Goal: Communication & Community: Share content

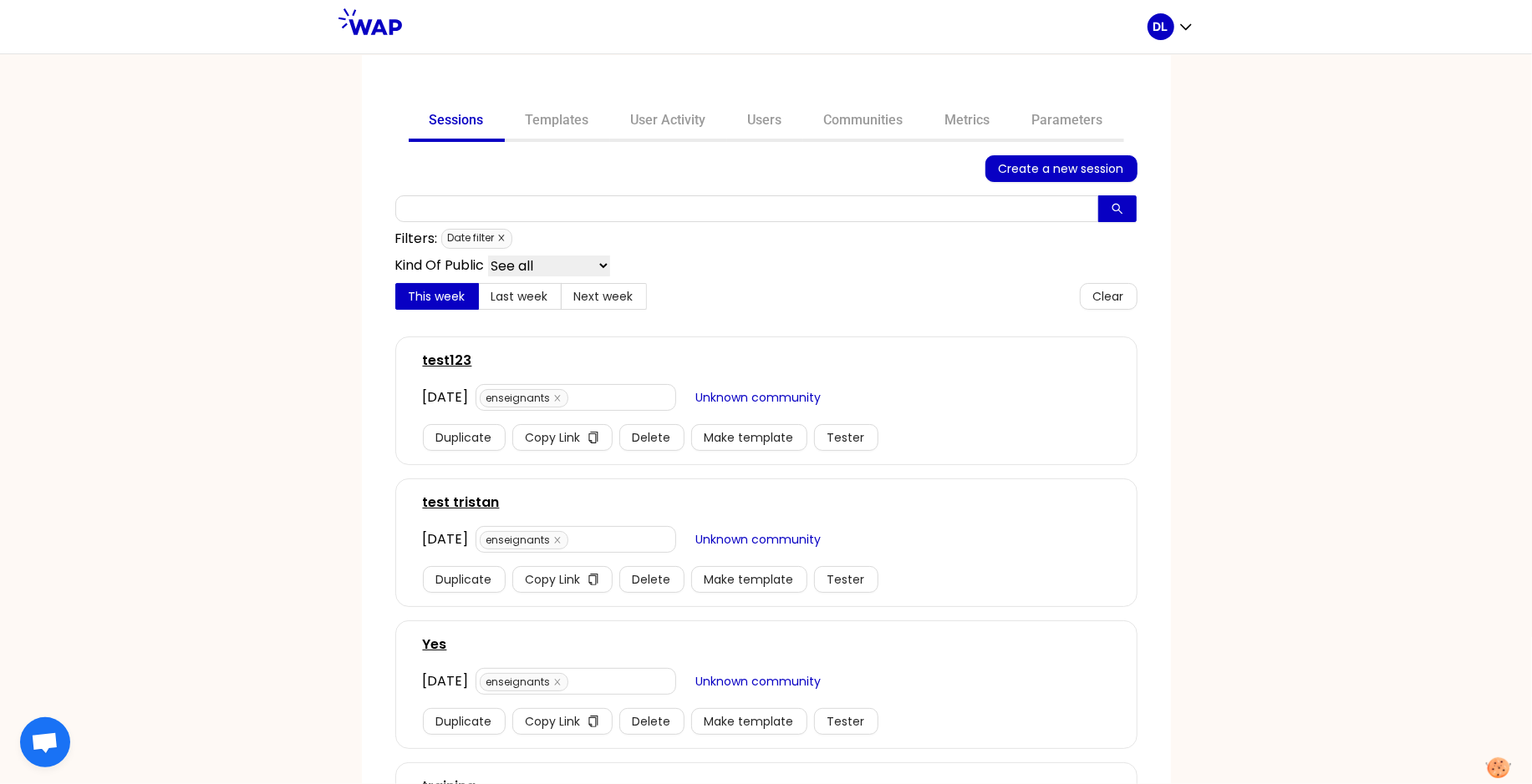
click at [498, 238] on icon "close" at bounding box center [501, 238] width 8 height 8
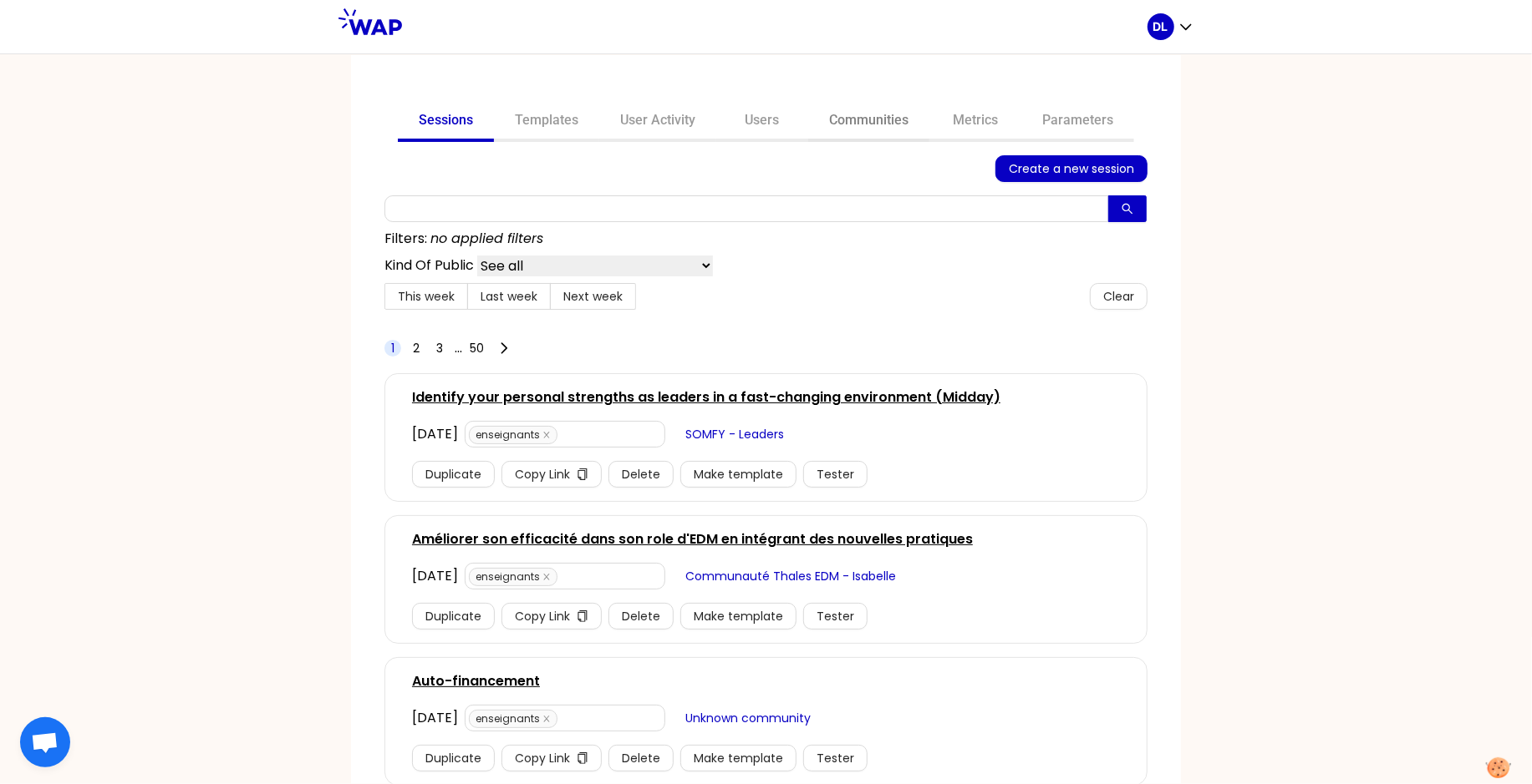
click at [881, 133] on link "Communities" at bounding box center [868, 122] width 122 height 40
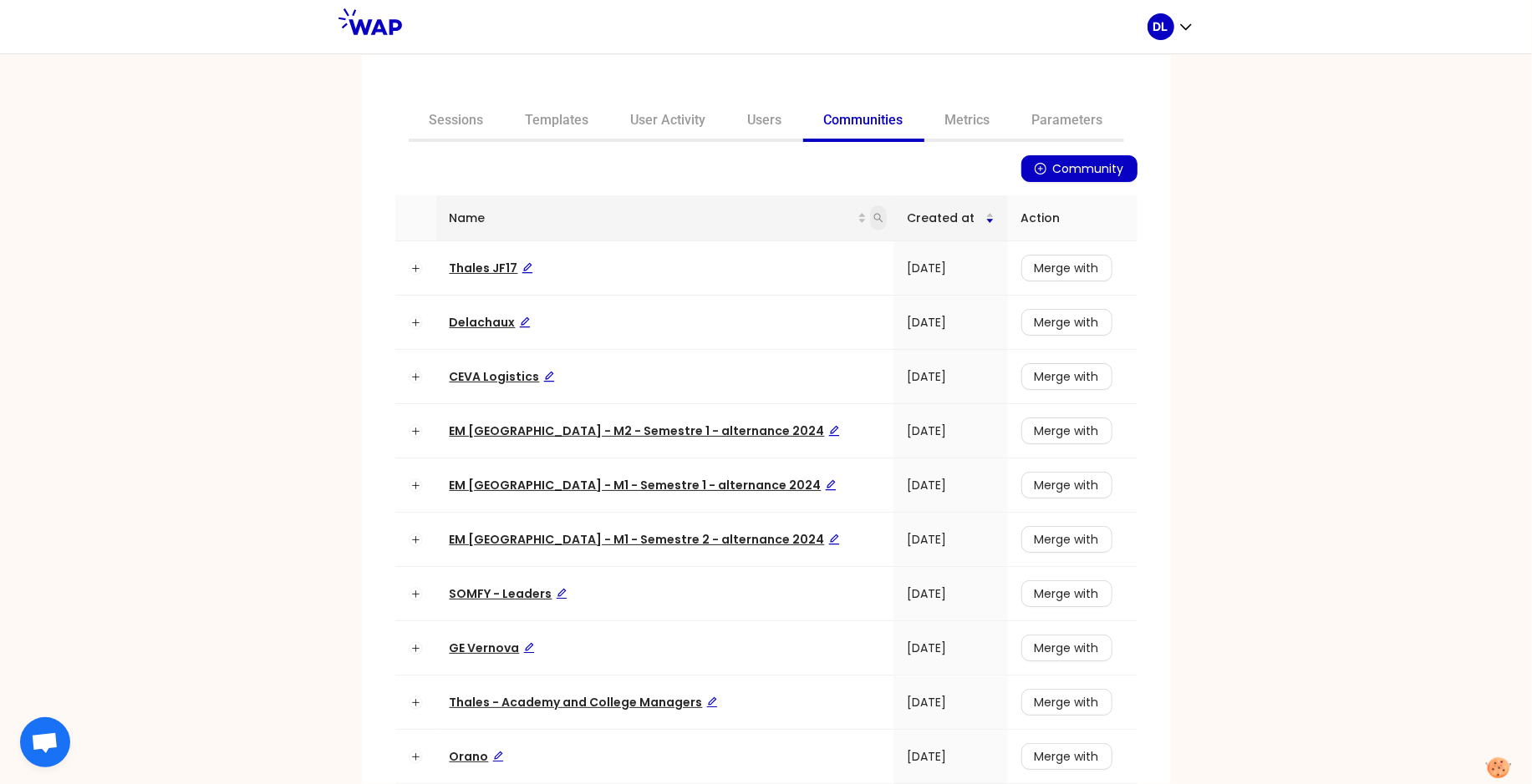
click at [870, 216] on span at bounding box center [878, 218] width 17 height 25
click at [443, 129] on link "Sessions" at bounding box center [457, 122] width 96 height 40
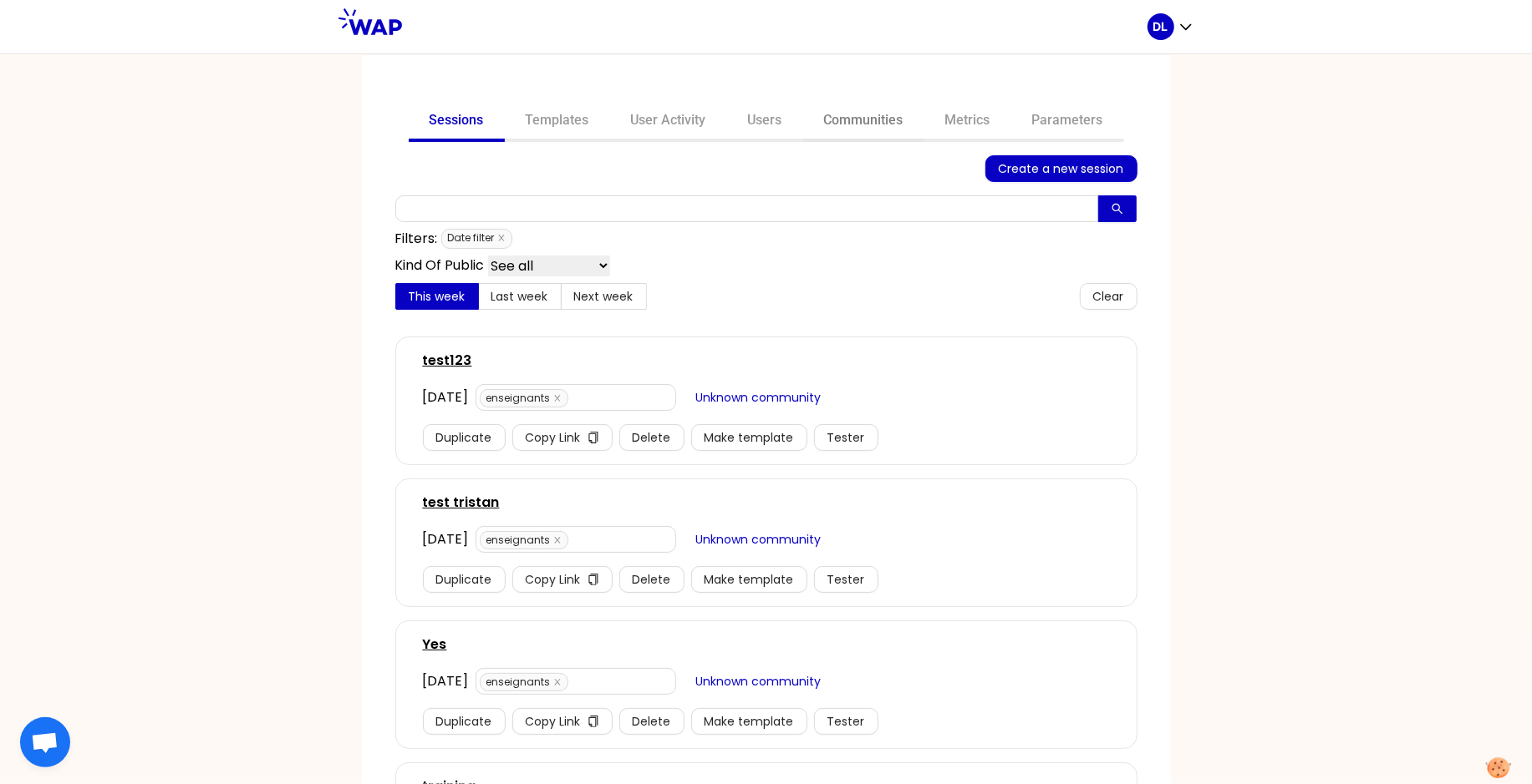
click at [857, 117] on link "Communities" at bounding box center [863, 122] width 122 height 40
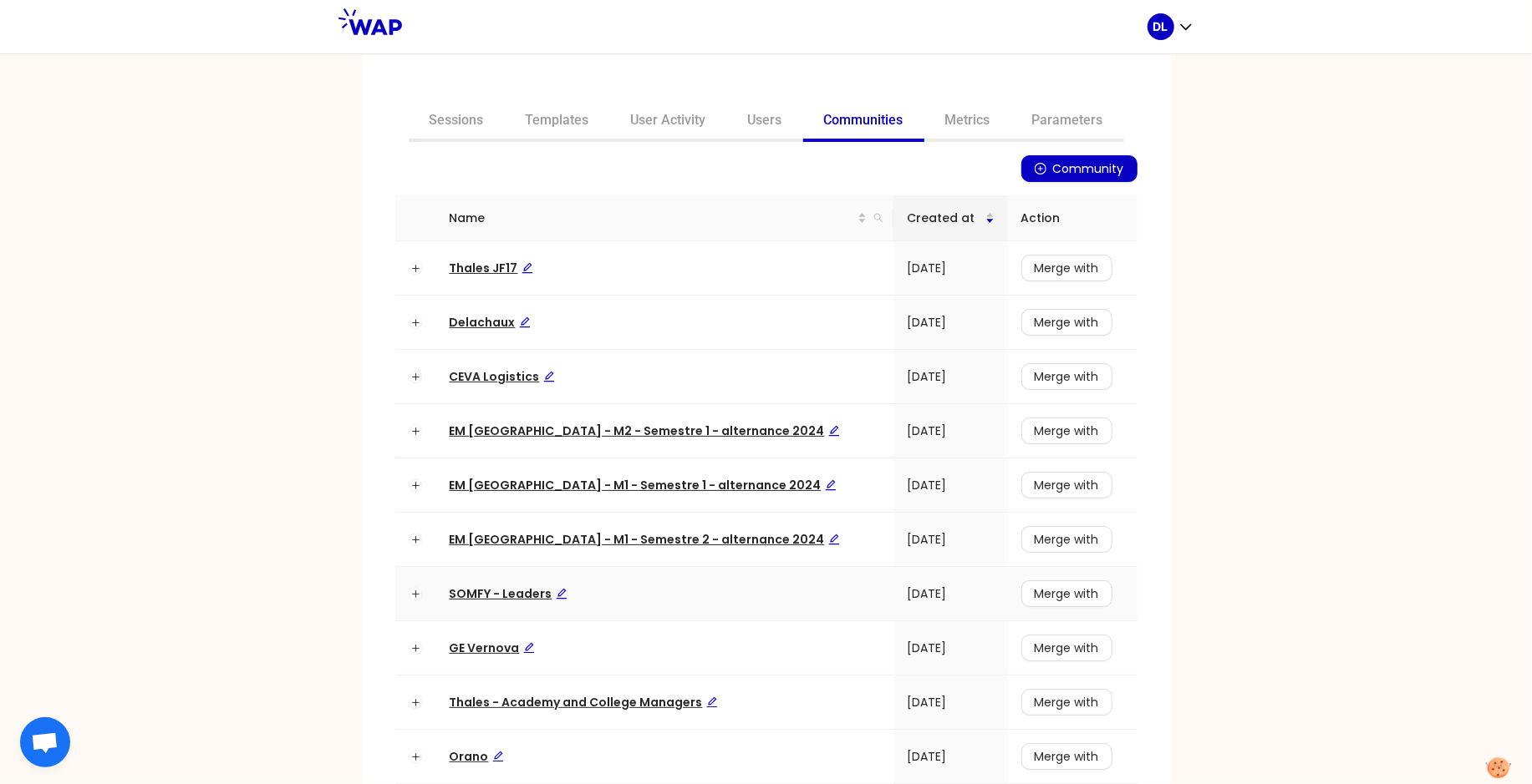
scroll to position [84, 0]
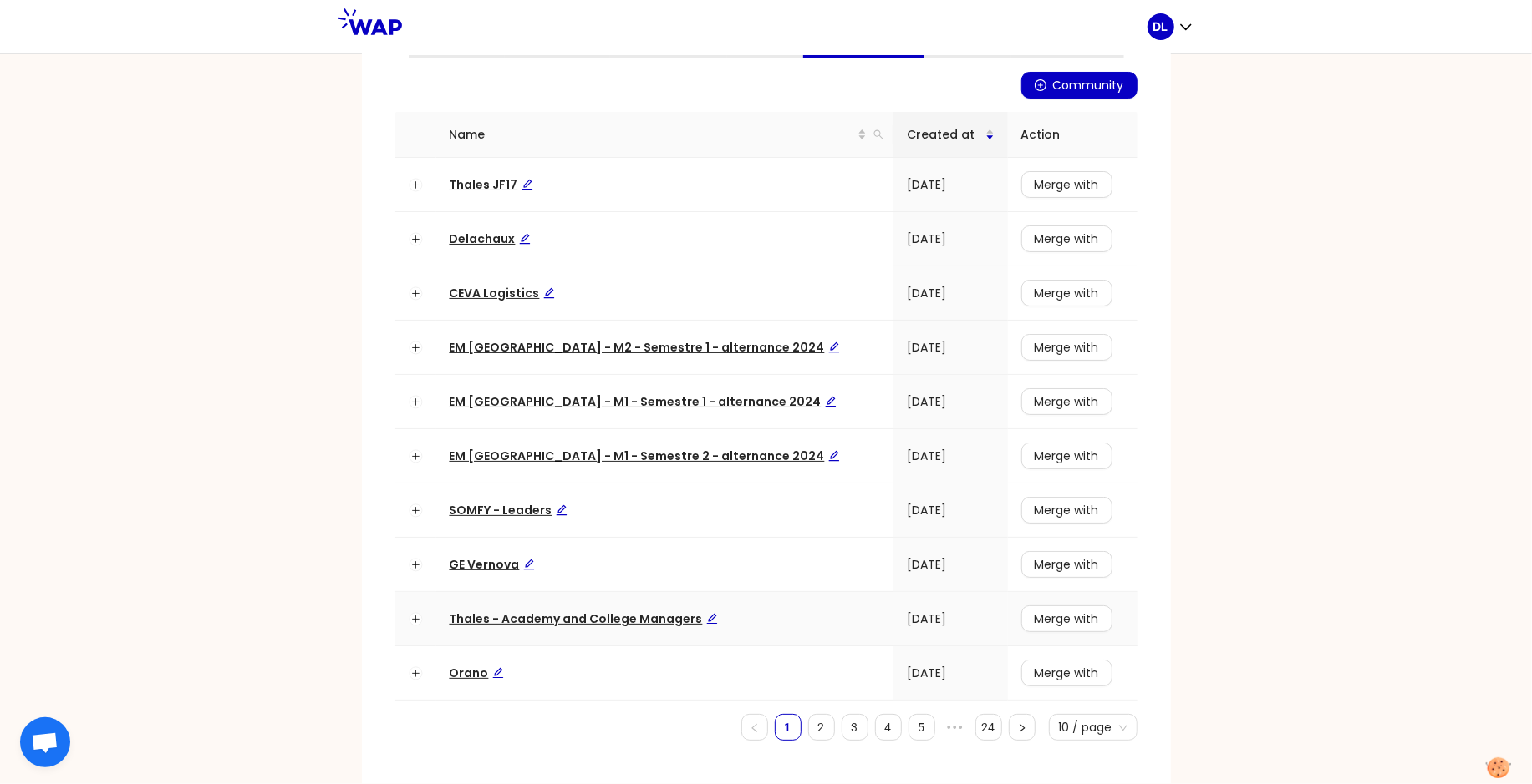
click at [510, 619] on span "Thales - Academy and College Managers" at bounding box center [583, 619] width 268 height 17
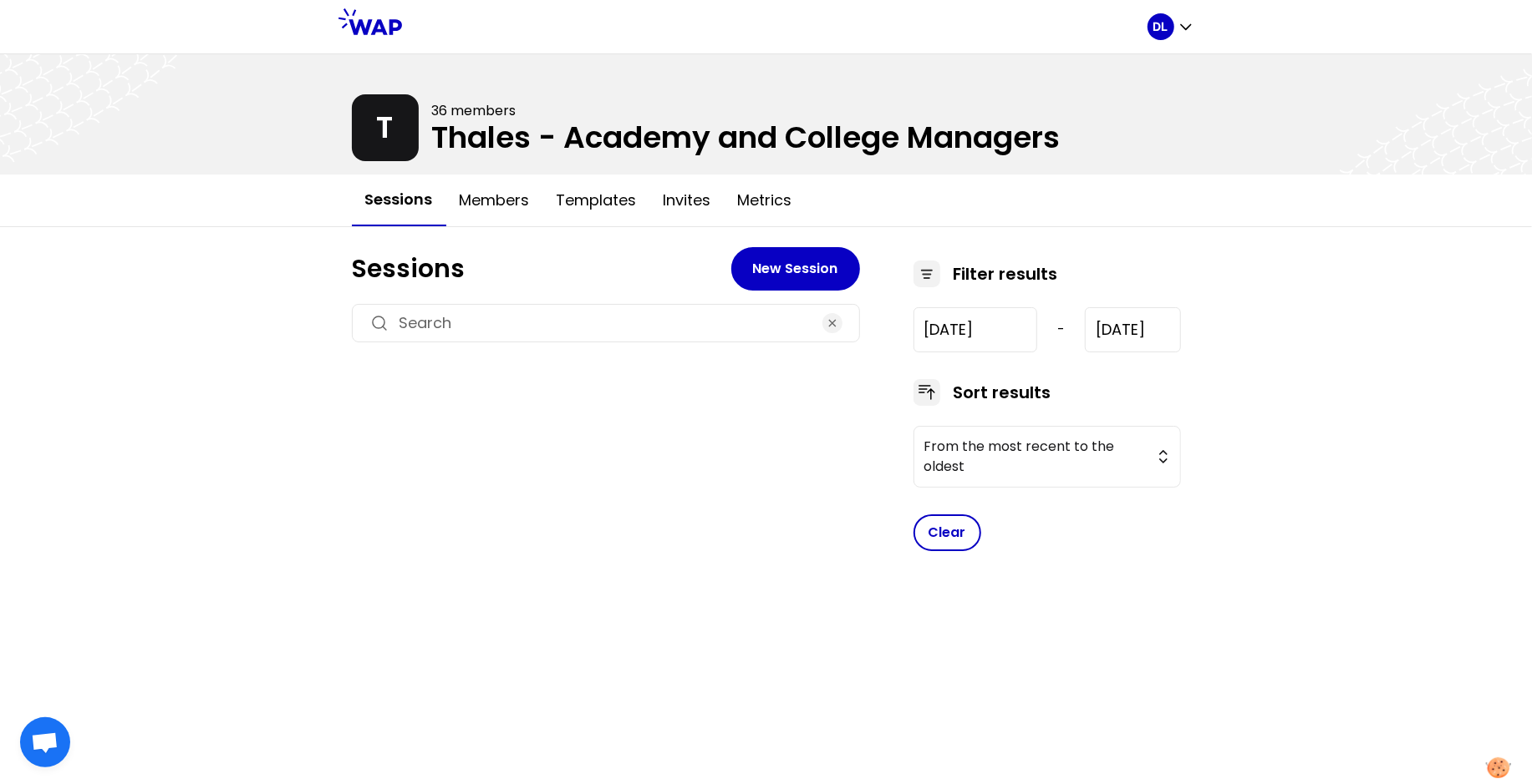
type input "[DATE]"
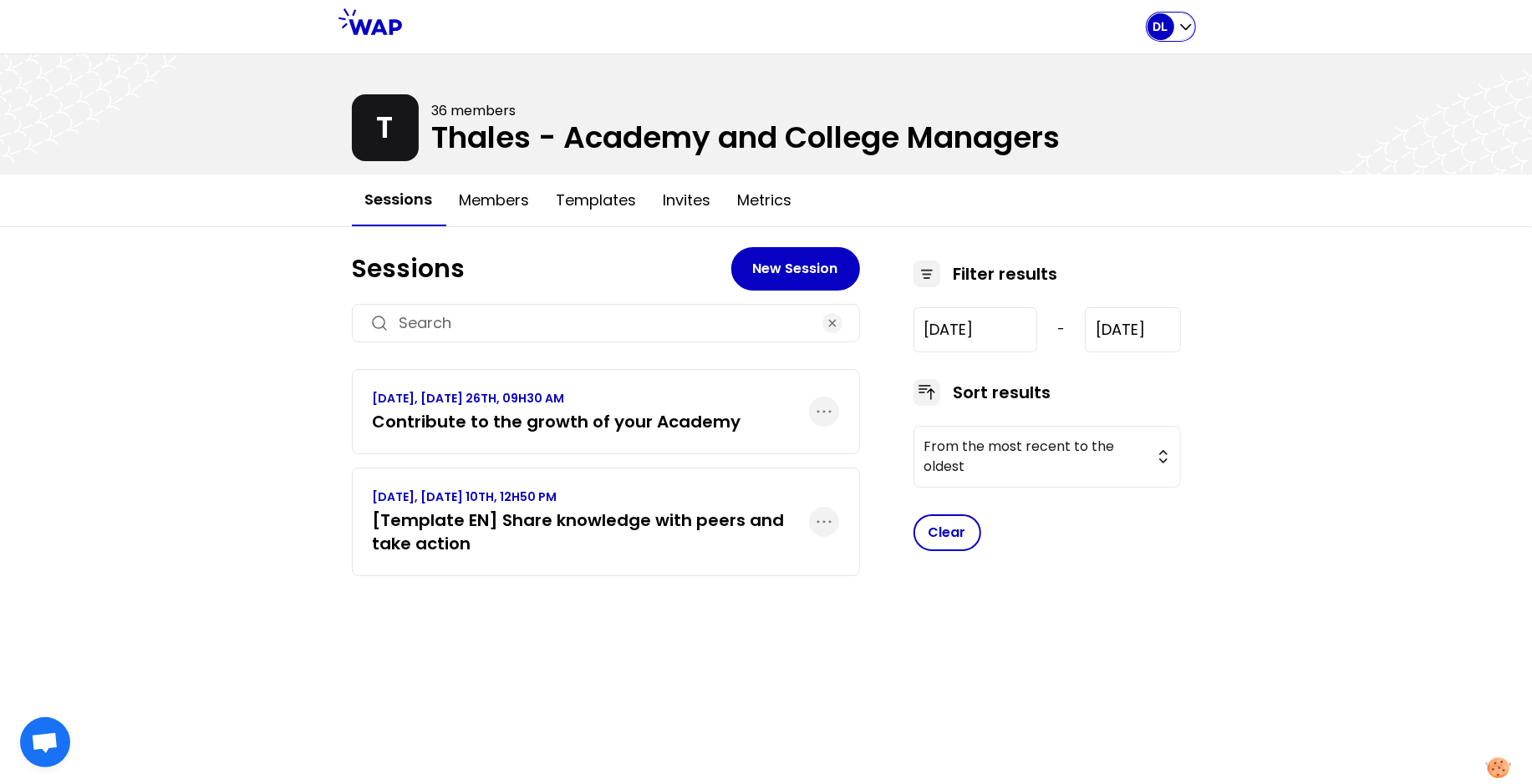
click at [1183, 27] on icon "button" at bounding box center [1186, 28] width 10 height 5
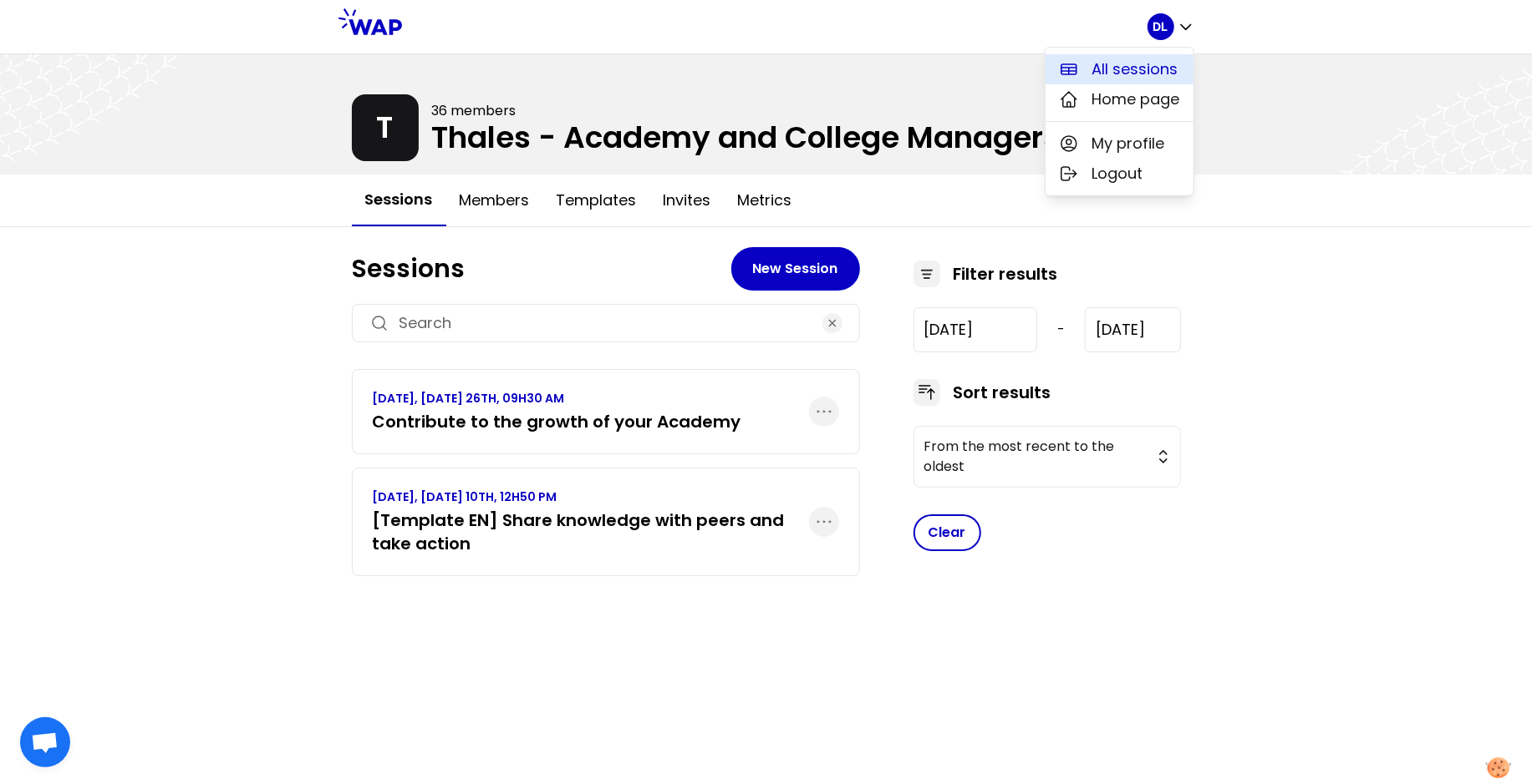
click at [1146, 58] on span "All sessions" at bounding box center [1135, 70] width 86 height 23
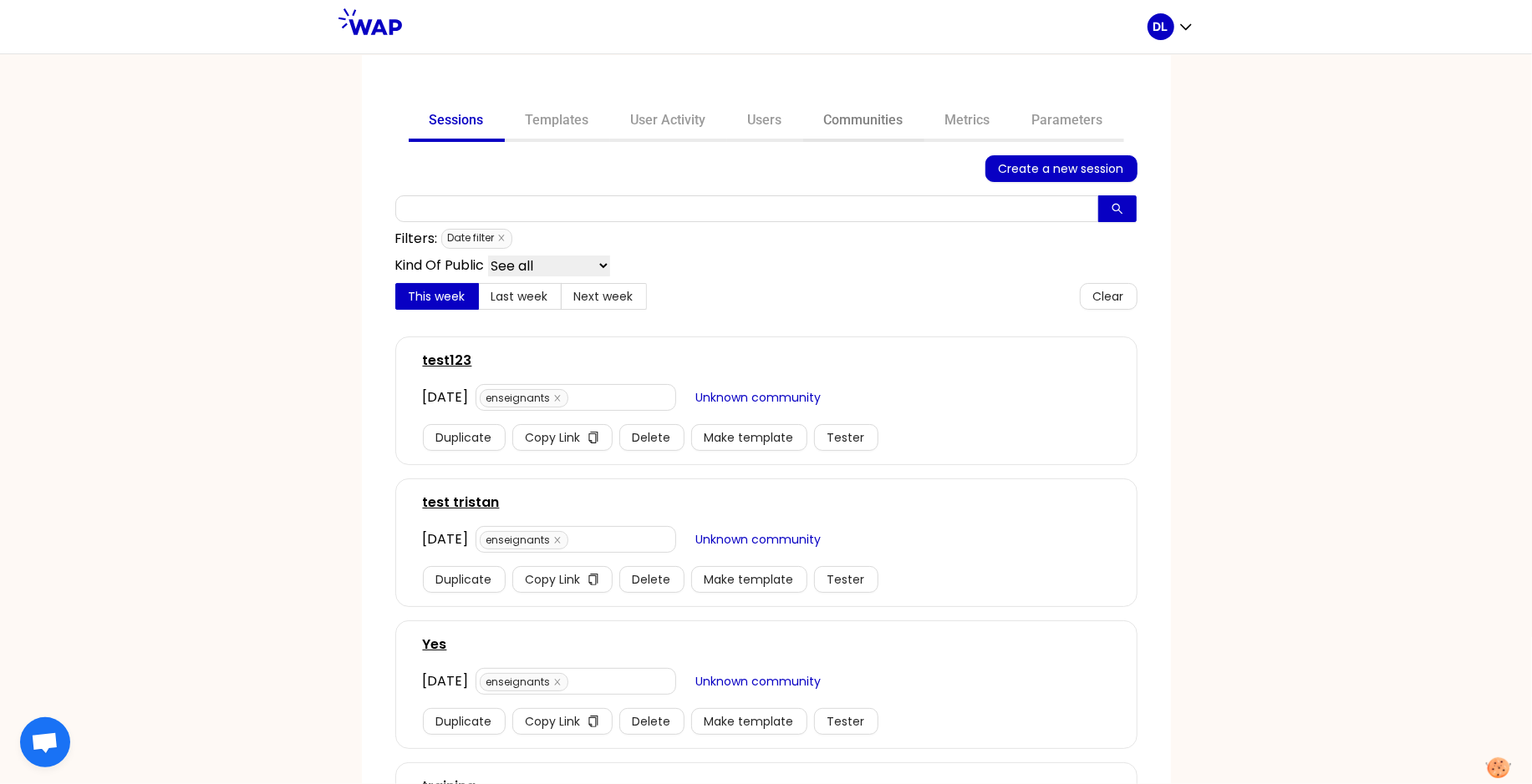
click at [881, 130] on link "Communities" at bounding box center [863, 122] width 122 height 40
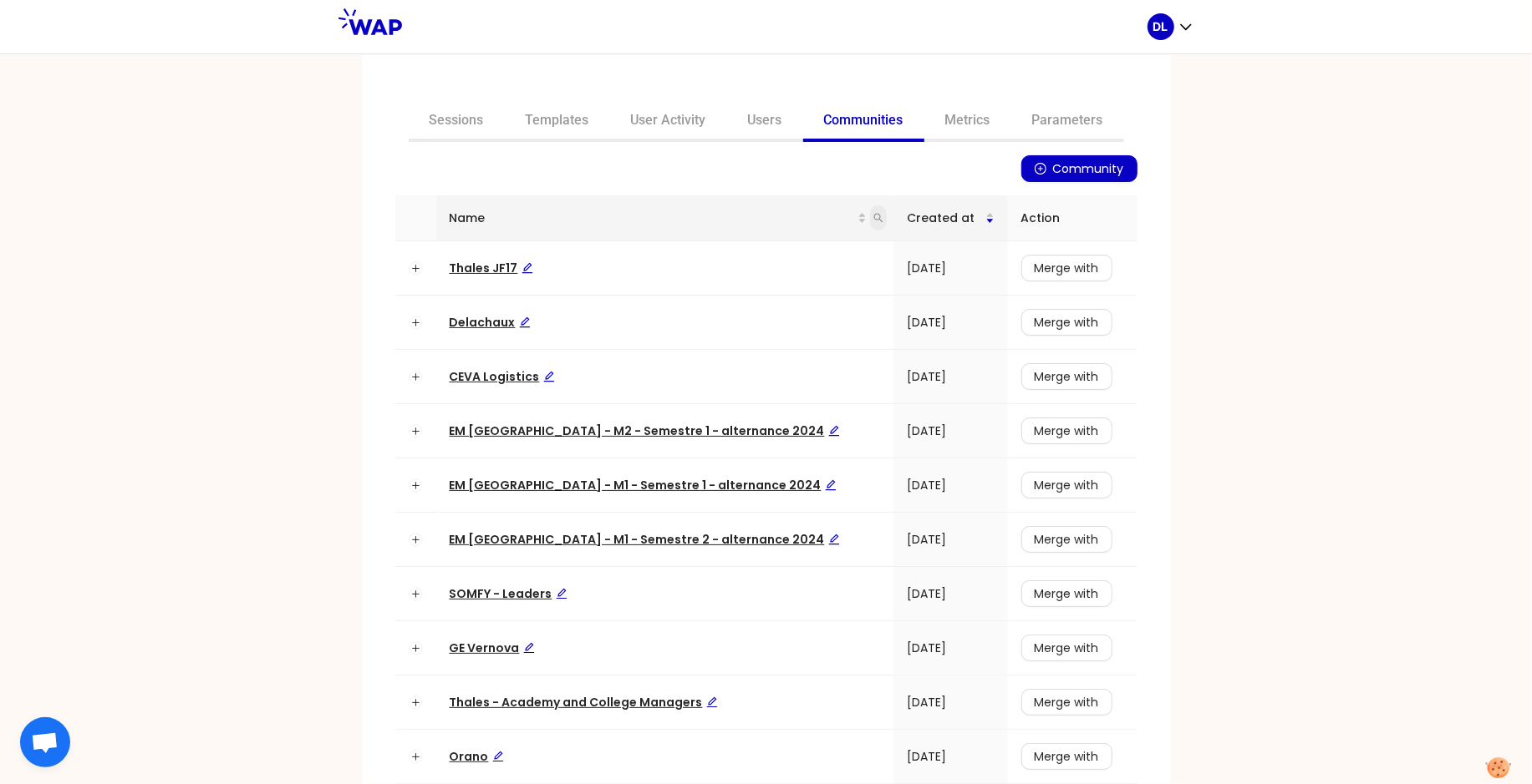
click at [873, 214] on icon "search" at bounding box center [878, 218] width 10 height 10
type input "learning"
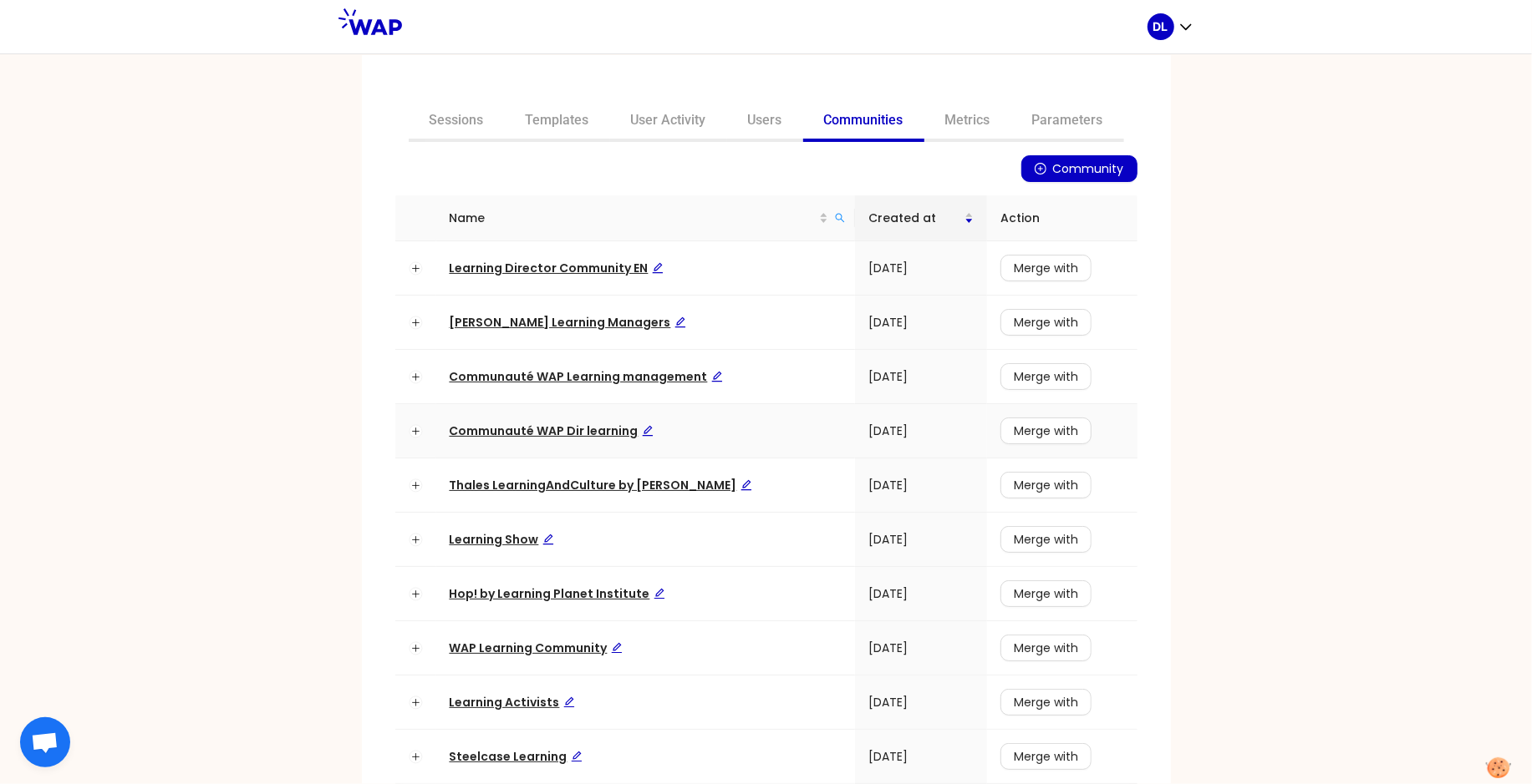
click at [577, 431] on span "Communauté WAP Dir learning" at bounding box center [551, 431] width 204 height 17
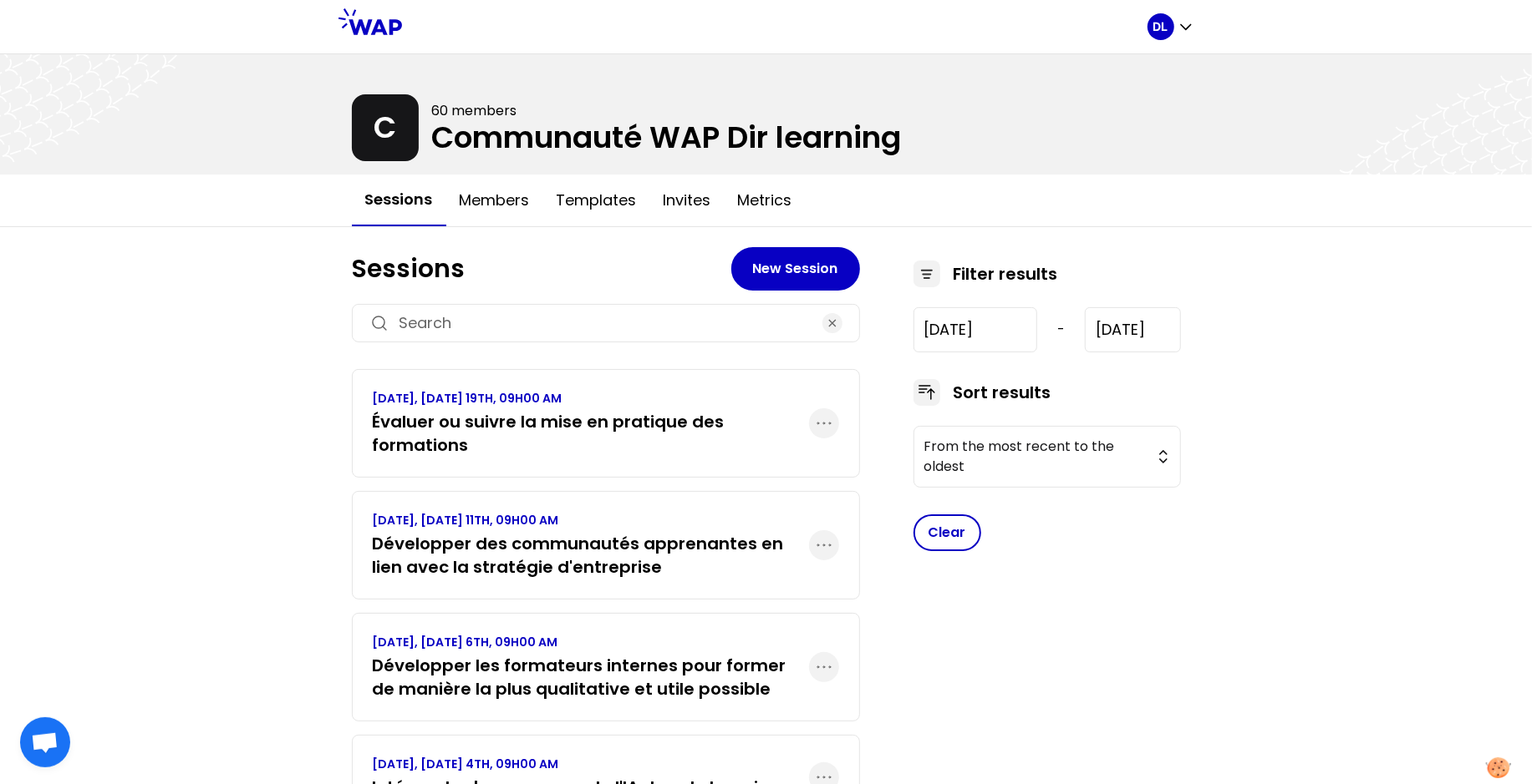
click at [608, 425] on h3 "Évaluer ou suivre la mise en pratique des formations" at bounding box center [591, 434] width 437 height 47
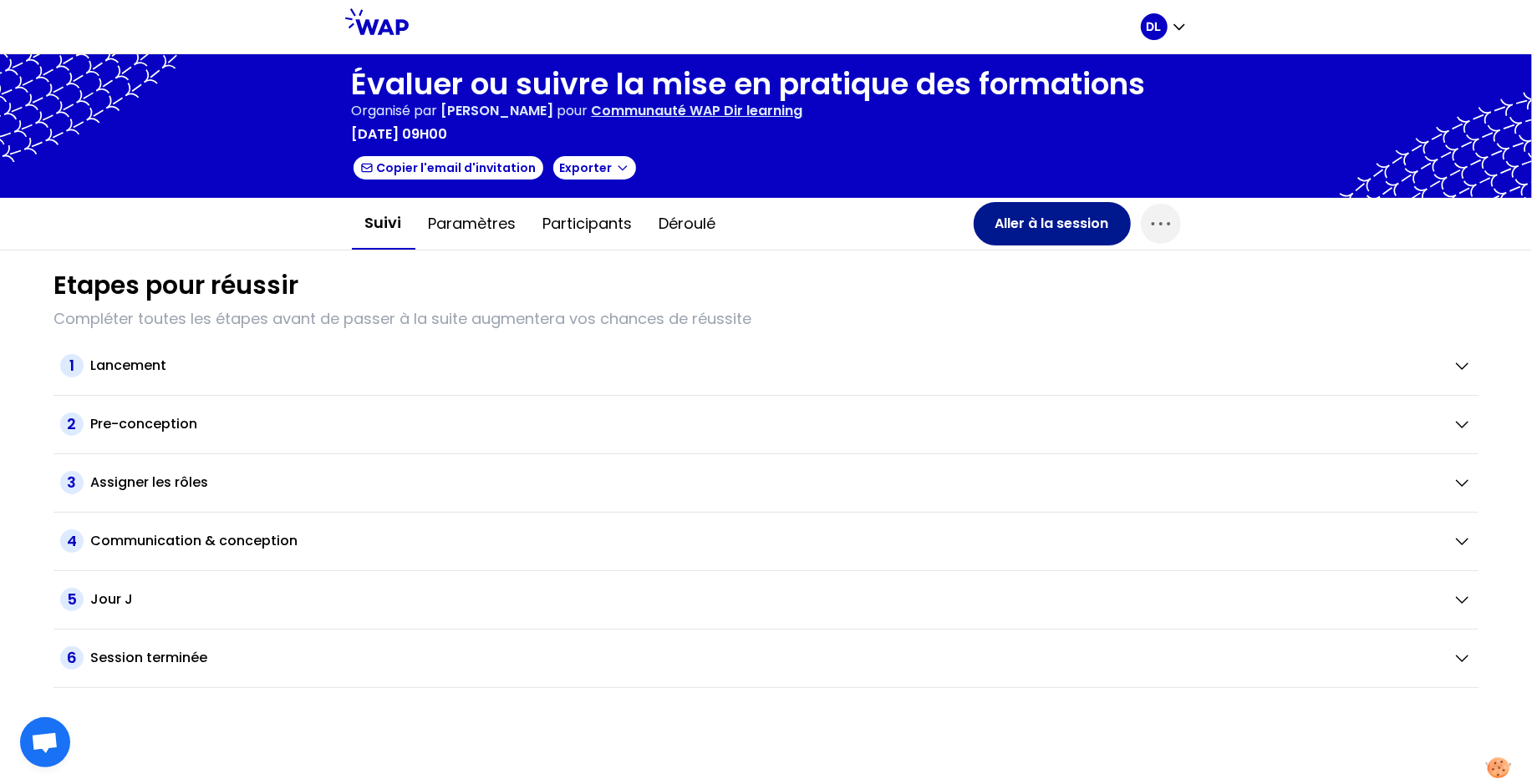
click at [1064, 232] on button "Aller à la session" at bounding box center [1052, 224] width 157 height 44
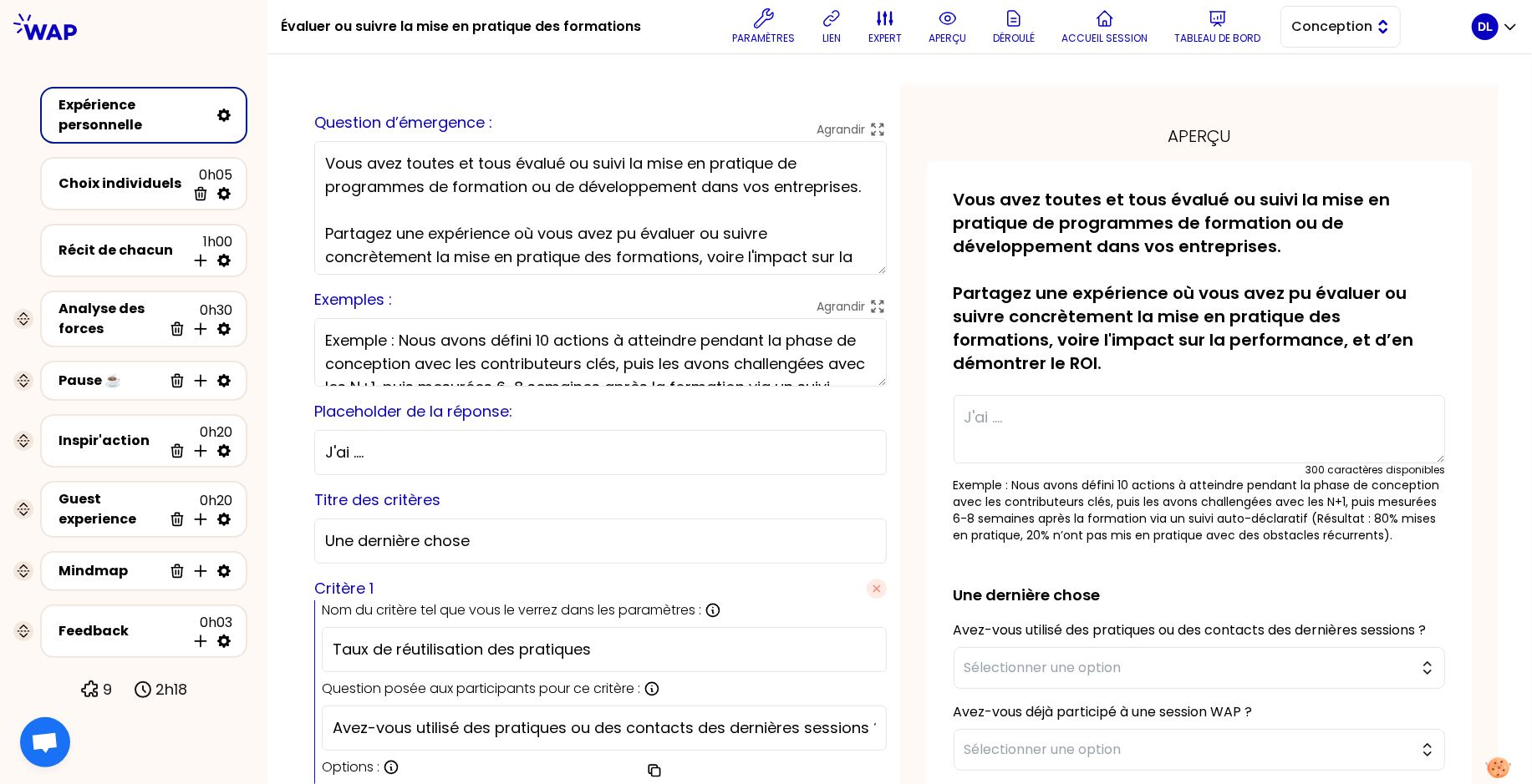
click at [1324, 35] on span "Conception" at bounding box center [1329, 27] width 75 height 20
click at [1315, 92] on span "Facilitation" at bounding box center [1351, 95] width 72 height 20
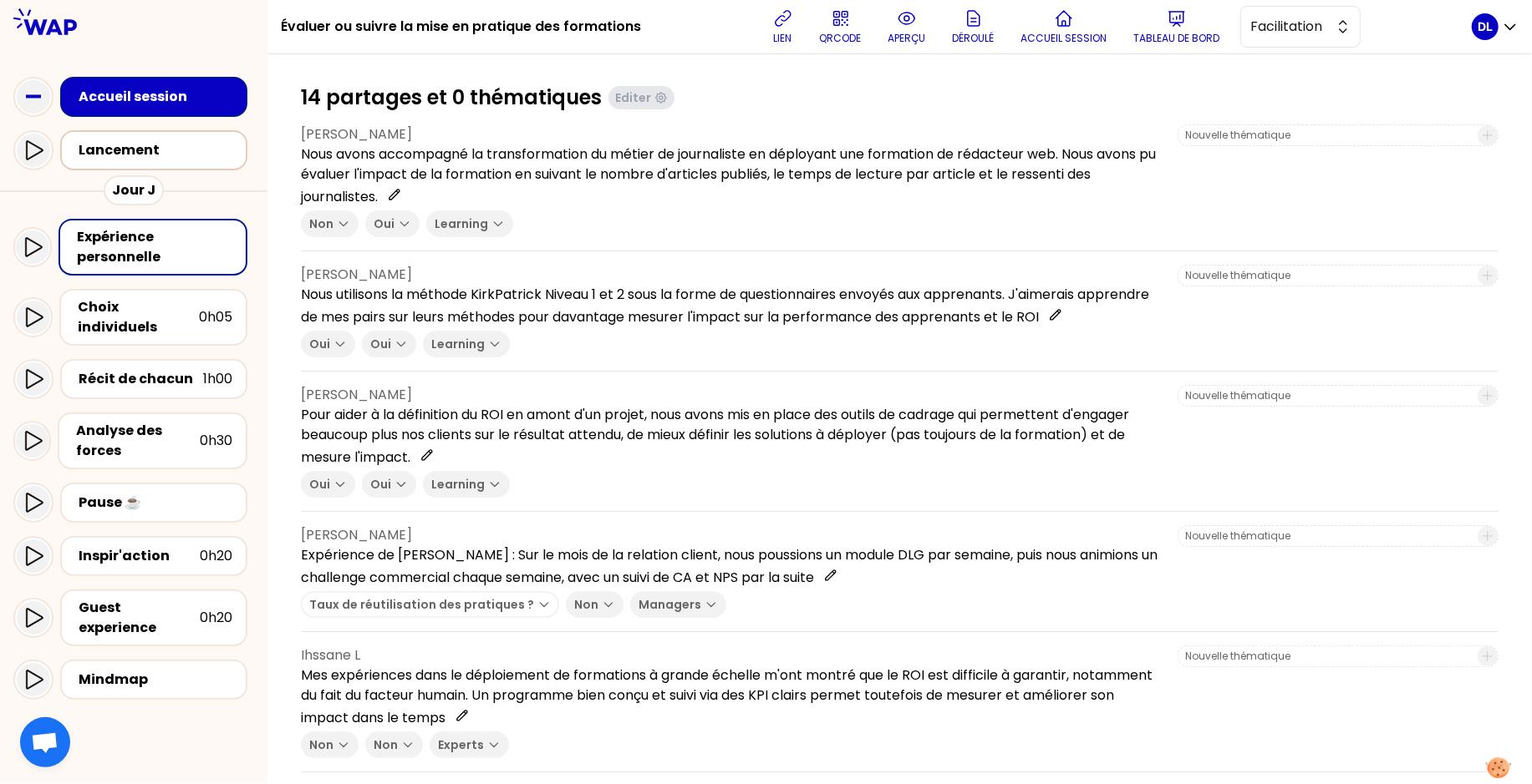
click at [211, 154] on div "Lancement" at bounding box center [158, 151] width 160 height 20
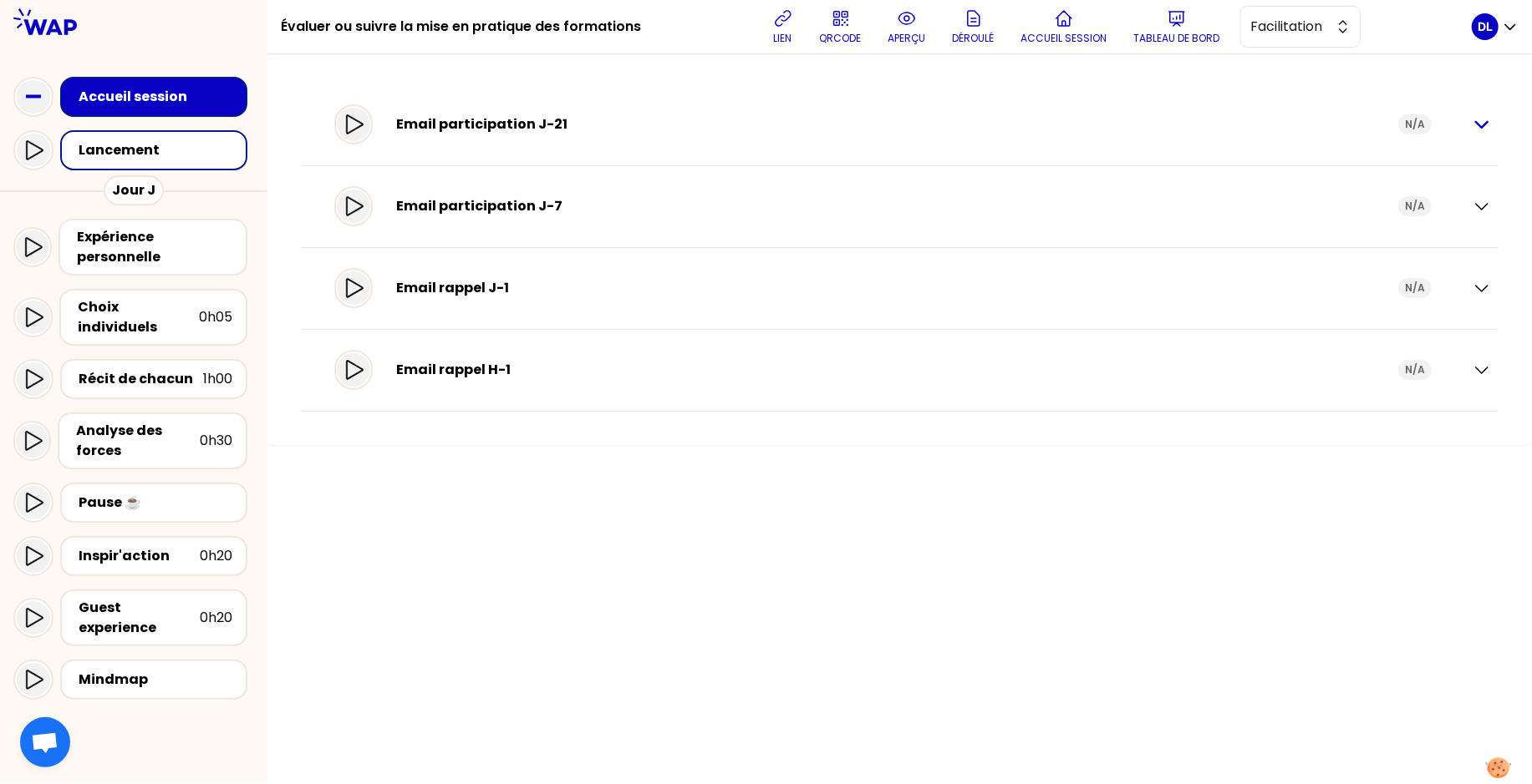
click at [1481, 127] on icon "button" at bounding box center [1482, 125] width 12 height 6
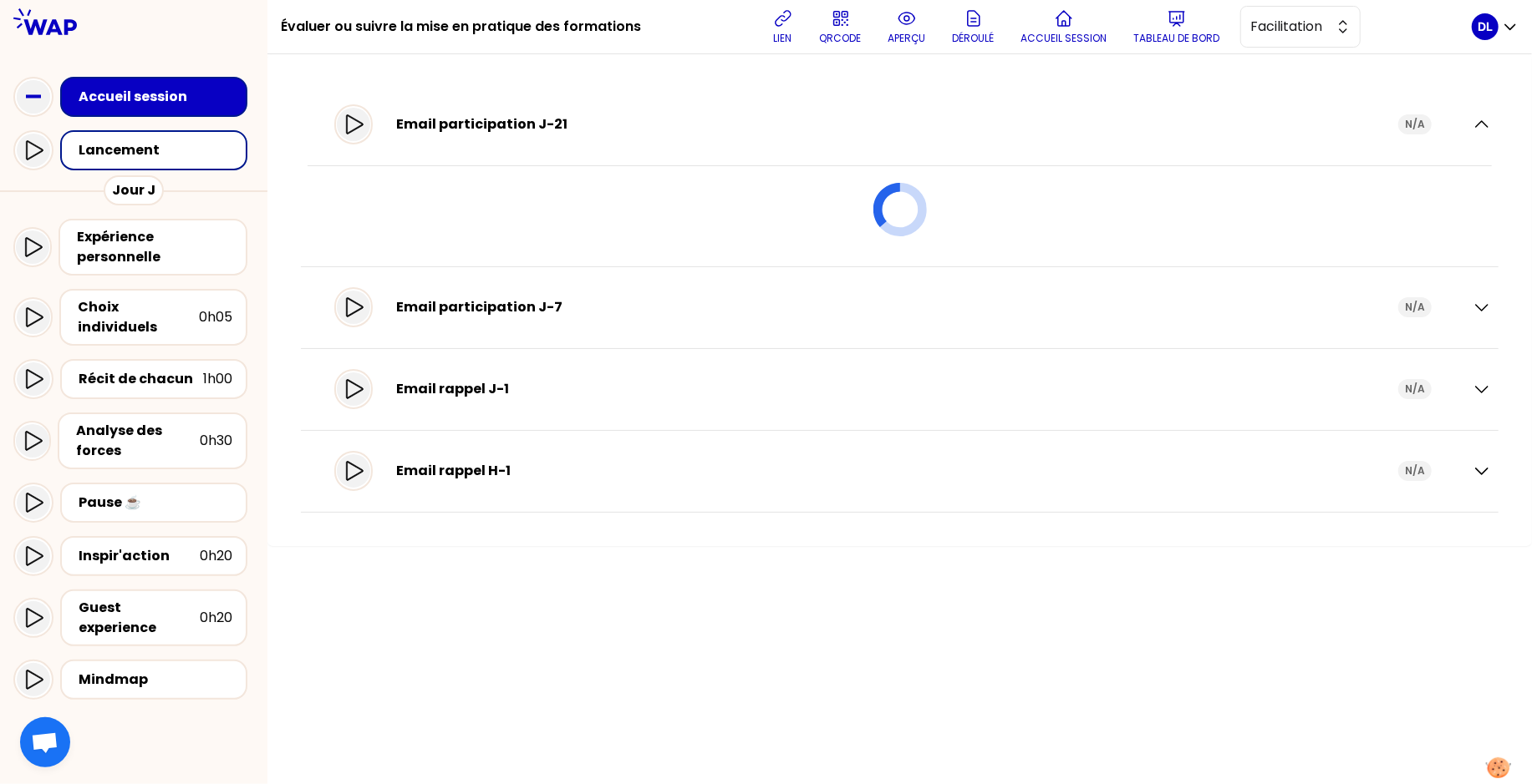
click at [539, 308] on div "Email participation J-7" at bounding box center [898, 307] width 1002 height 20
click at [1497, 303] on div "Email participation J-7 N/A" at bounding box center [899, 308] width 1198 height 82
click at [1481, 310] on icon "button" at bounding box center [1482, 307] width 12 height 6
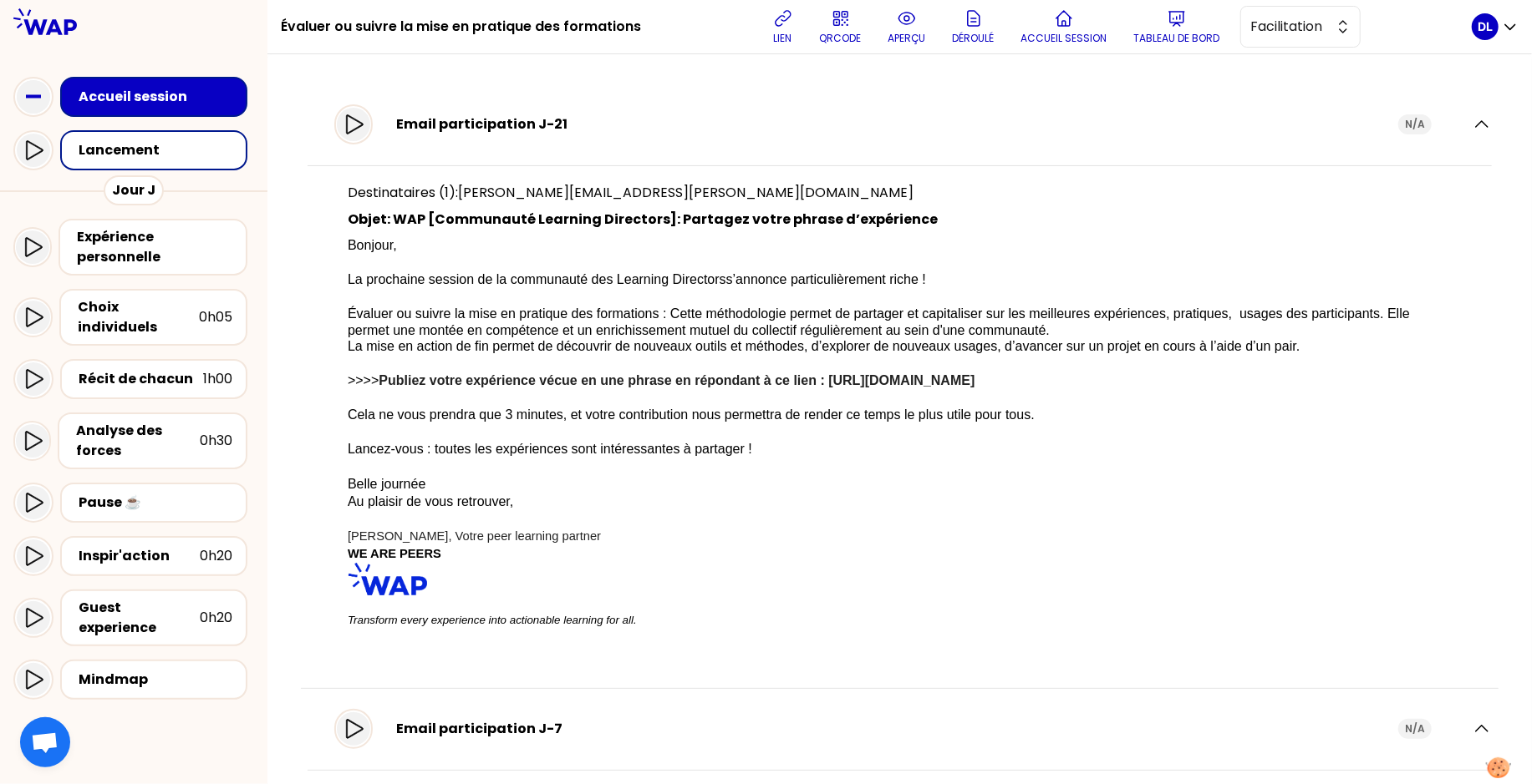
scroll to position [7, 0]
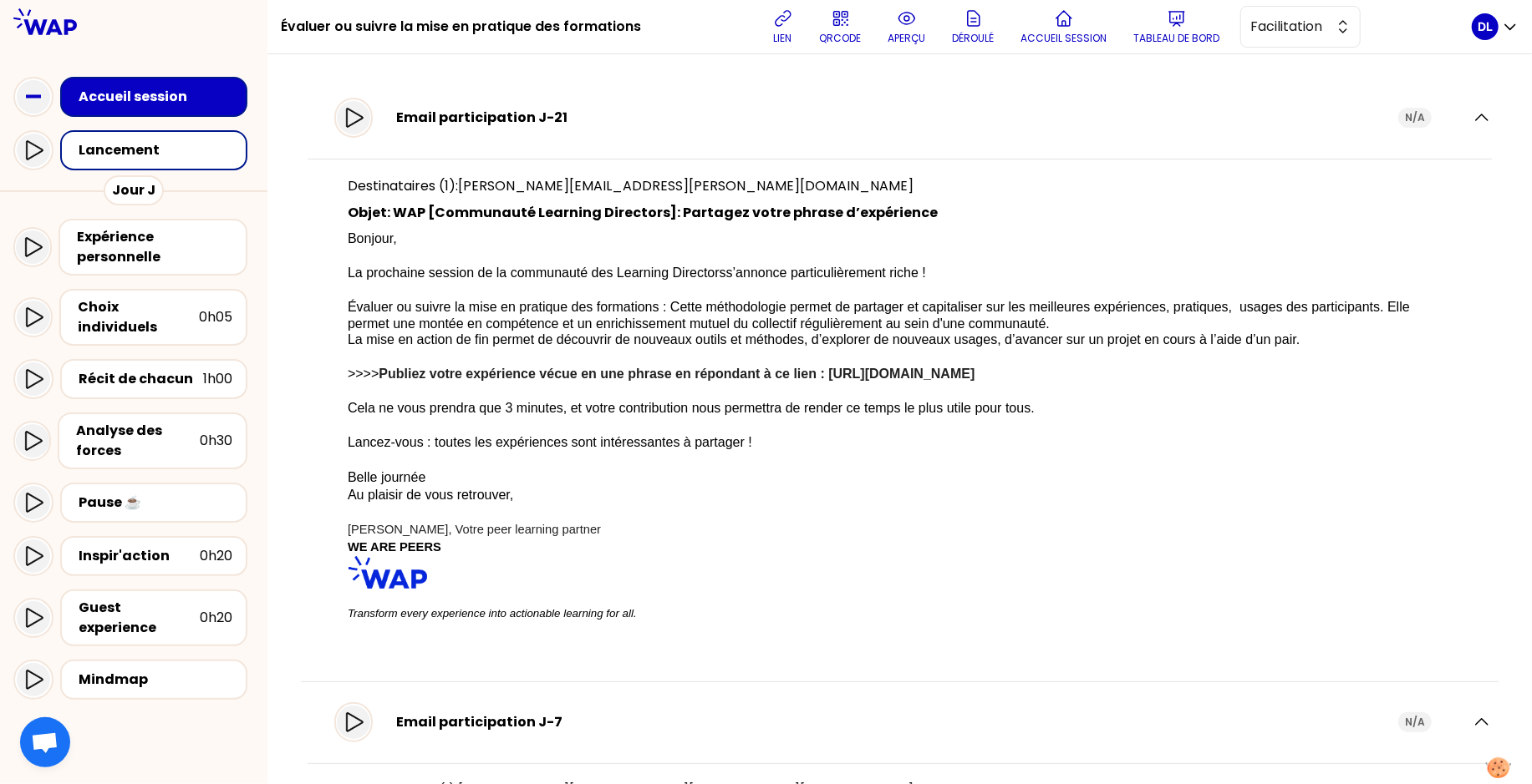
click at [493, 212] on p "Objet: WAP [Communauté Learning Directors]: Partagez votre phrase d’expérience" at bounding box center [899, 213] width 1104 height 20
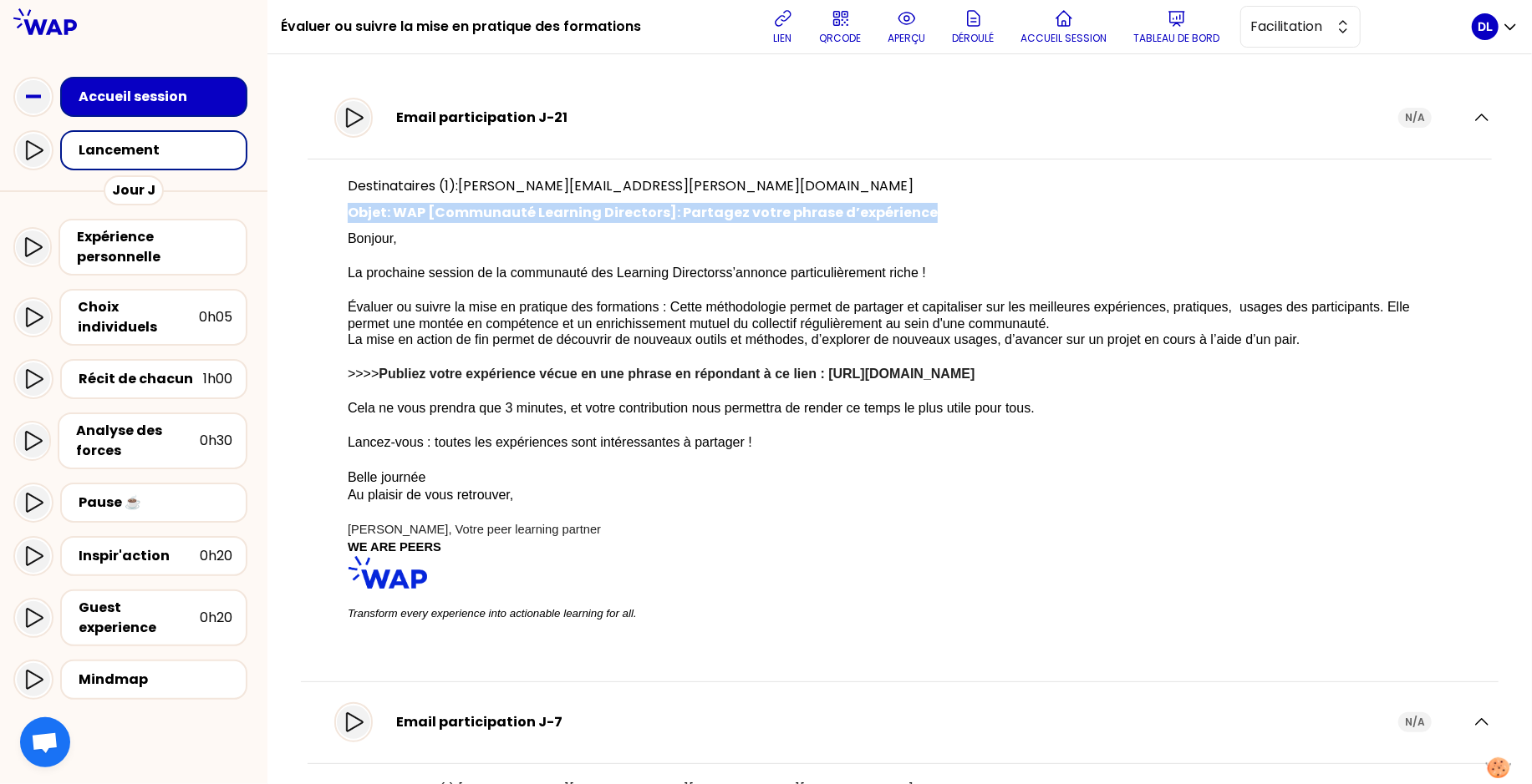
click at [493, 212] on p "Objet: WAP [Communauté Learning Directors]: Partagez votre phrase d’expérience" at bounding box center [899, 213] width 1104 height 20
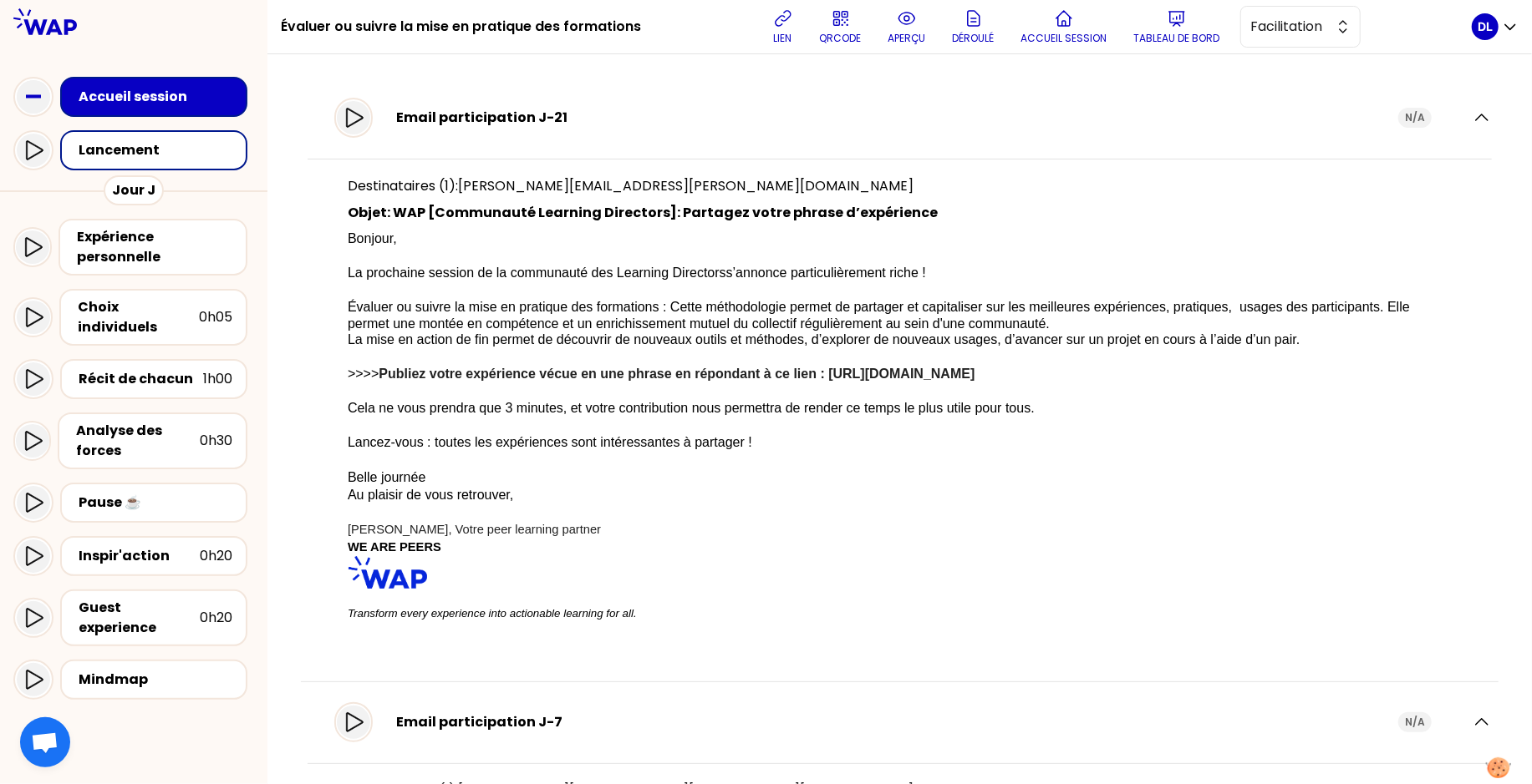
click at [524, 333] on span "Évaluer ou suivre la mise en pratique des formations : Cette méthodologie perme…" at bounding box center [880, 322] width 1065 height 46
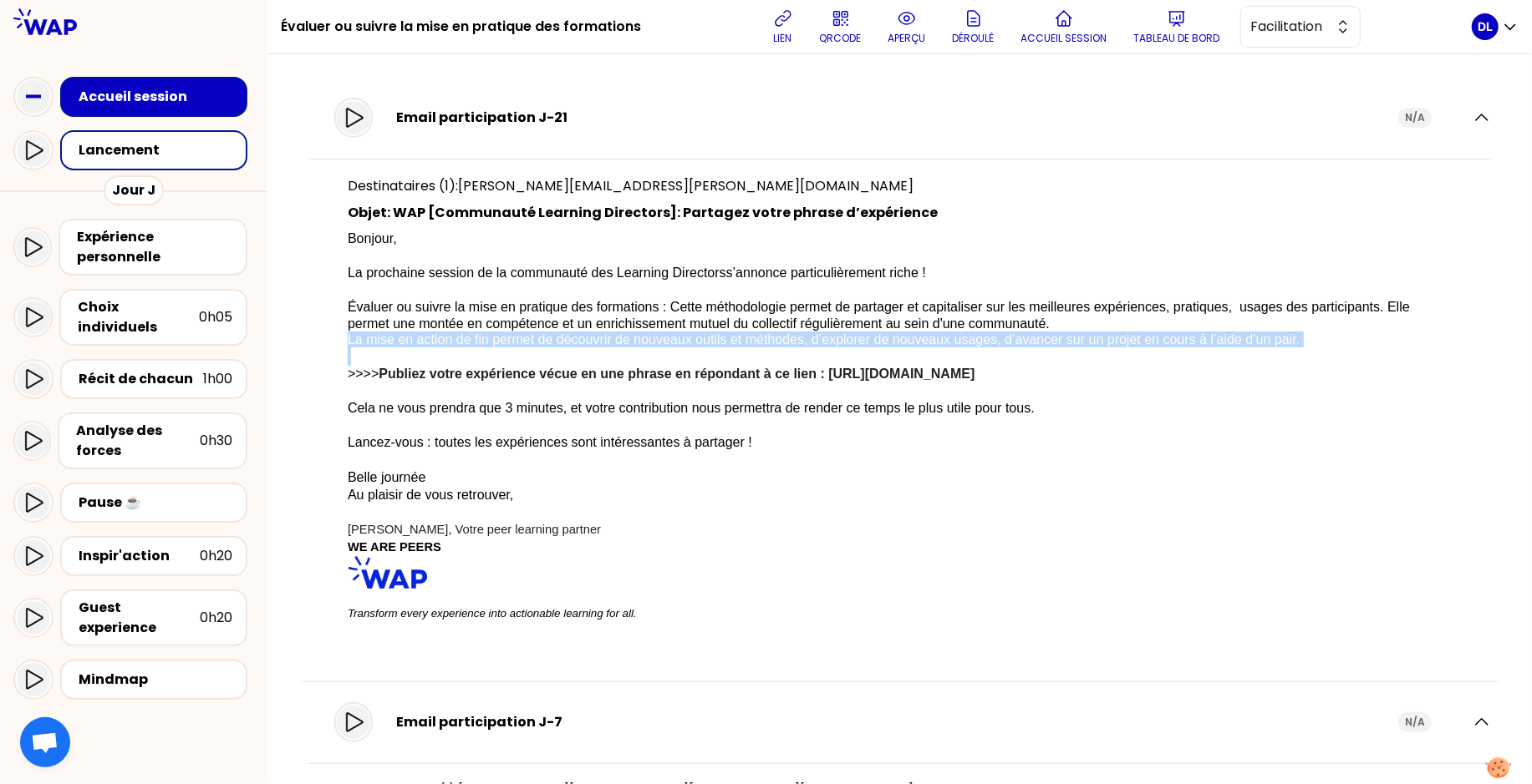
click at [524, 333] on span "Évaluer ou suivre la mise en pratique des formations : Cette méthodologie perme…" at bounding box center [880, 322] width 1065 height 46
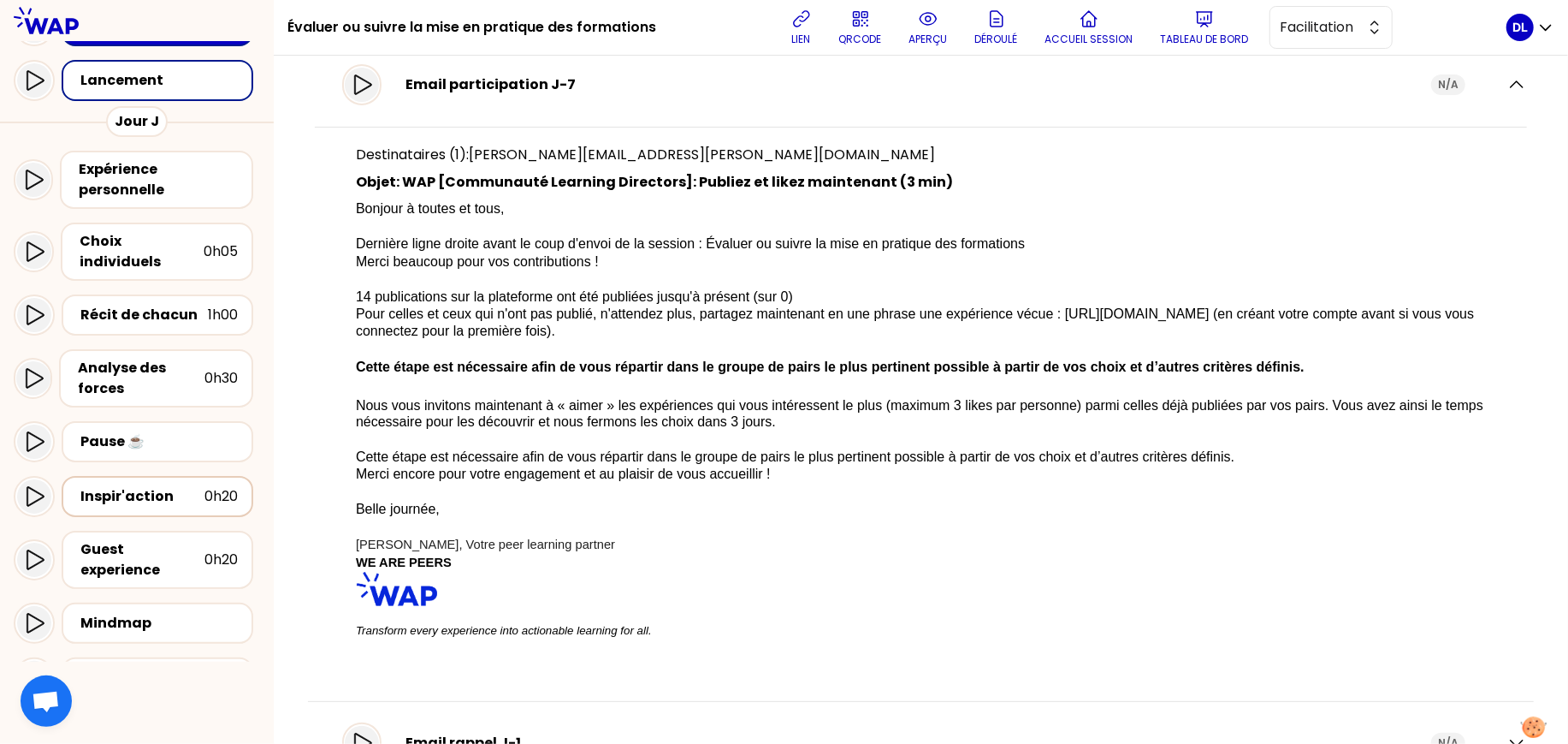
scroll to position [84, 0]
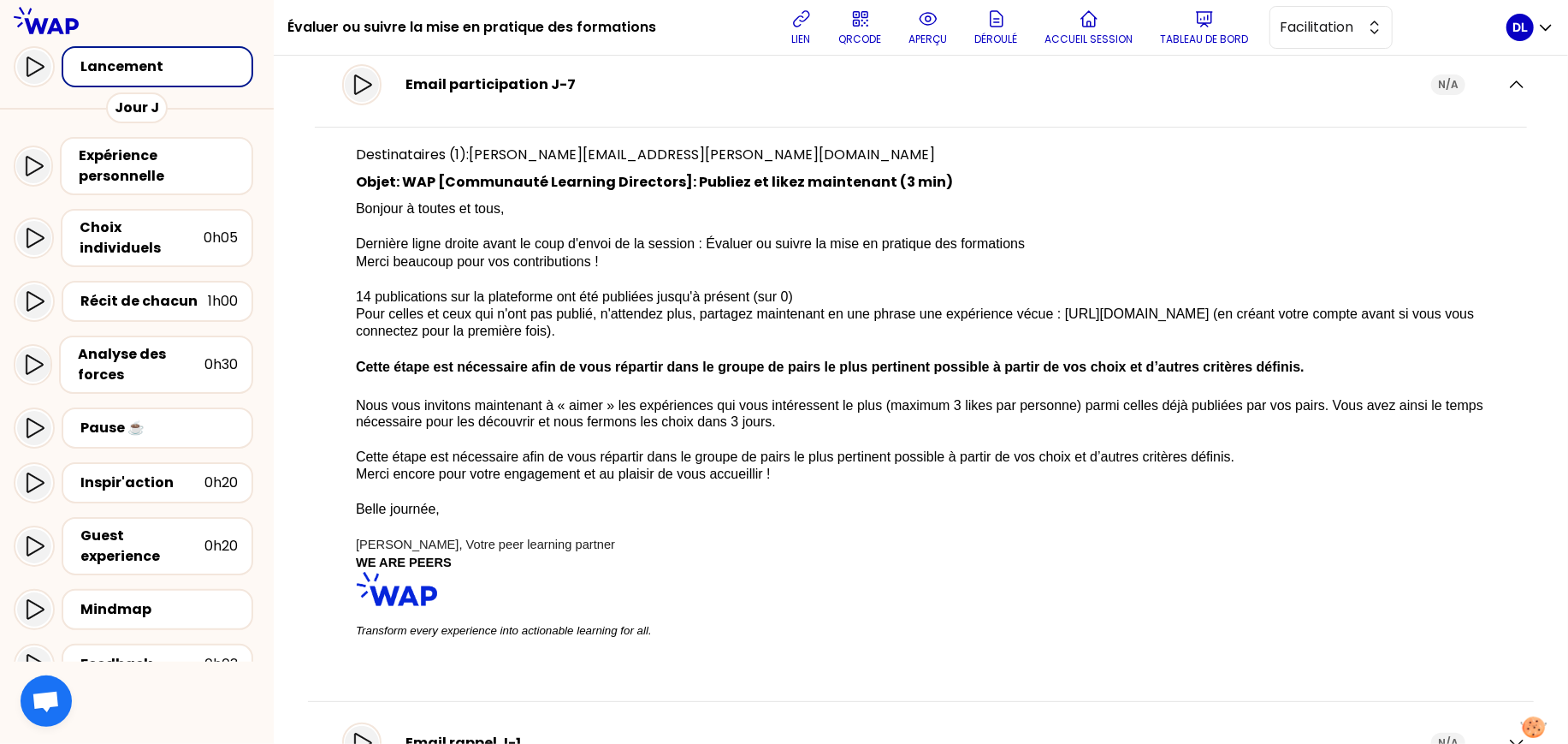
click at [139, 67] on div "Lancement" at bounding box center [162, 67] width 164 height 21
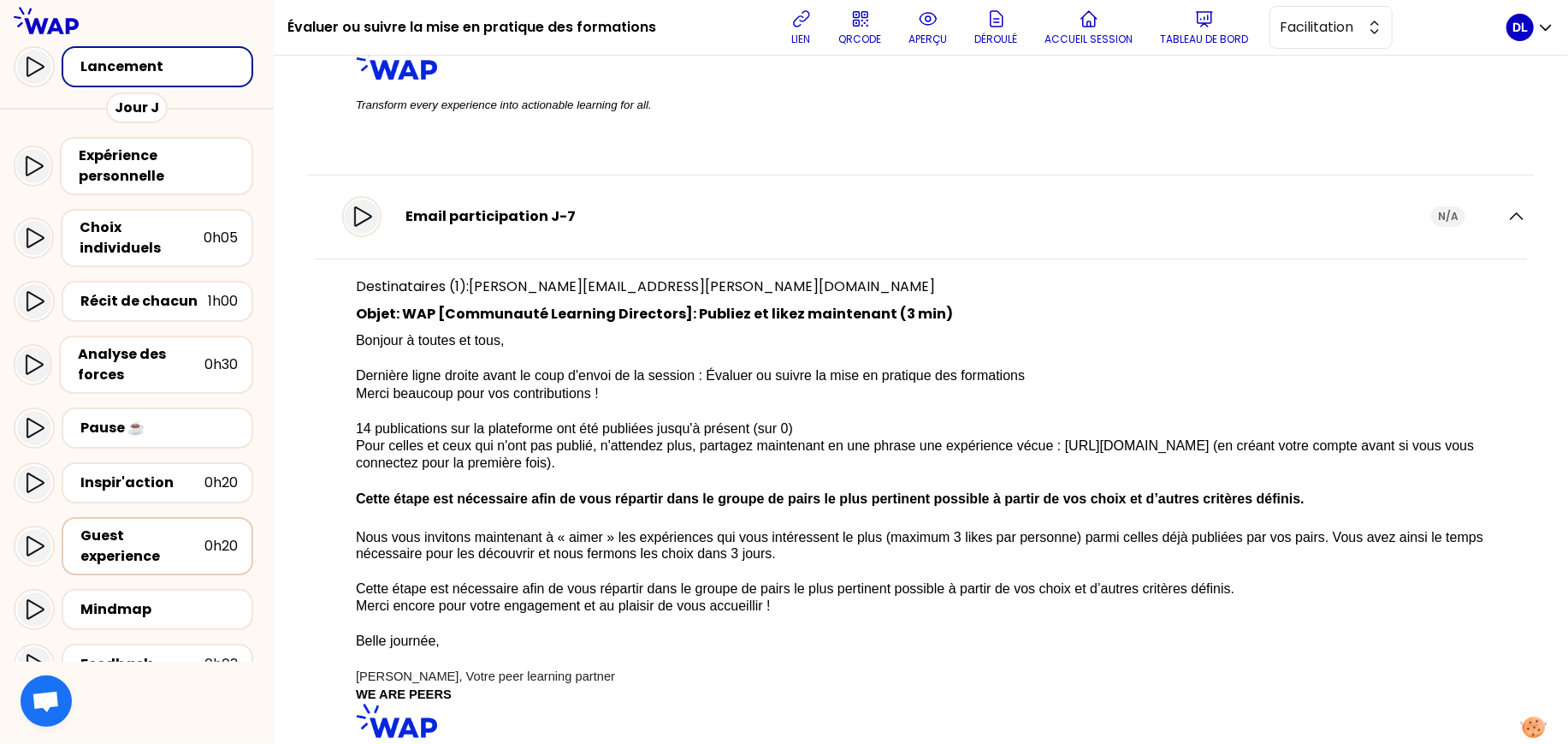
scroll to position [178, 0]
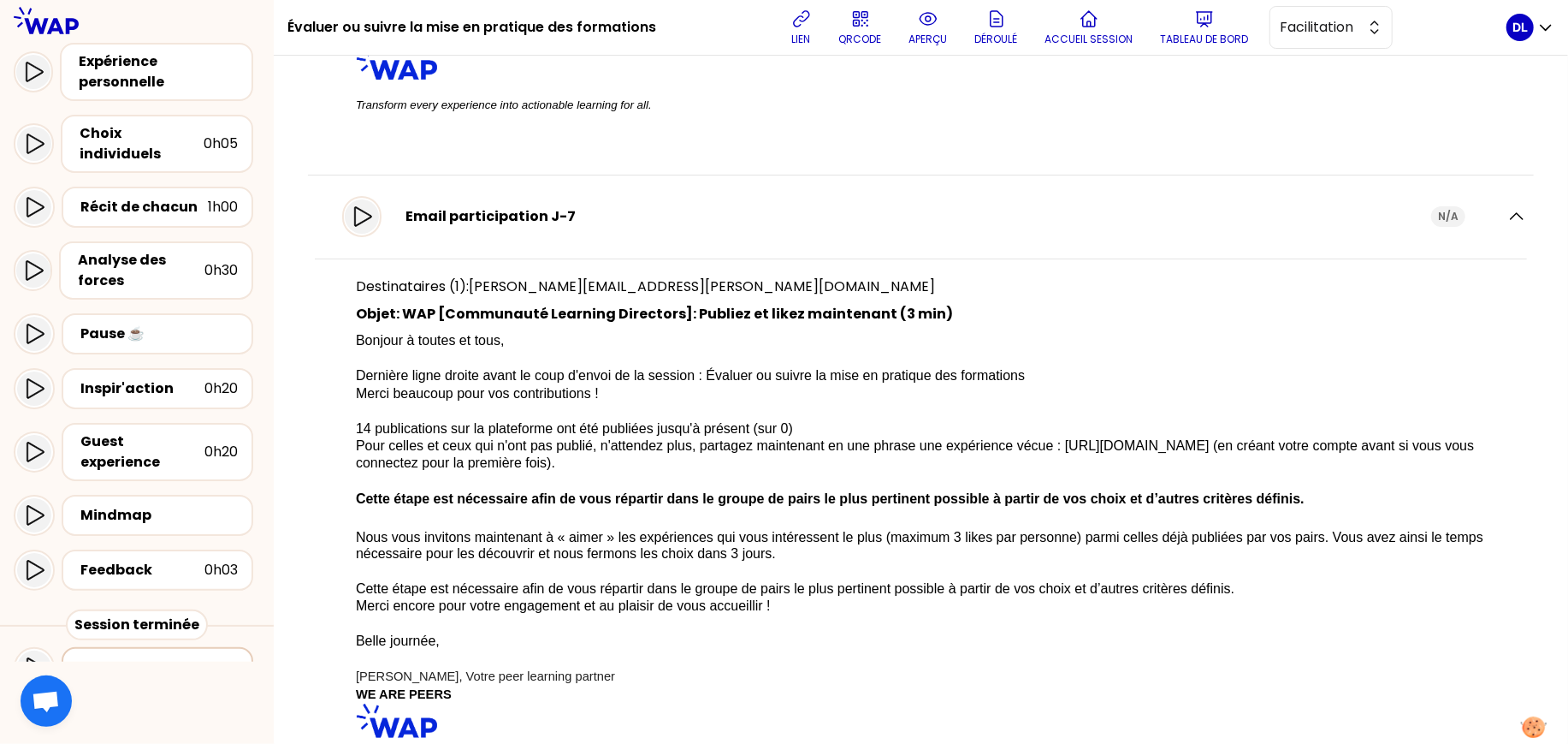
click at [111, 656] on div "Tableau de bord" at bounding box center [160, 668] width 167 height 24
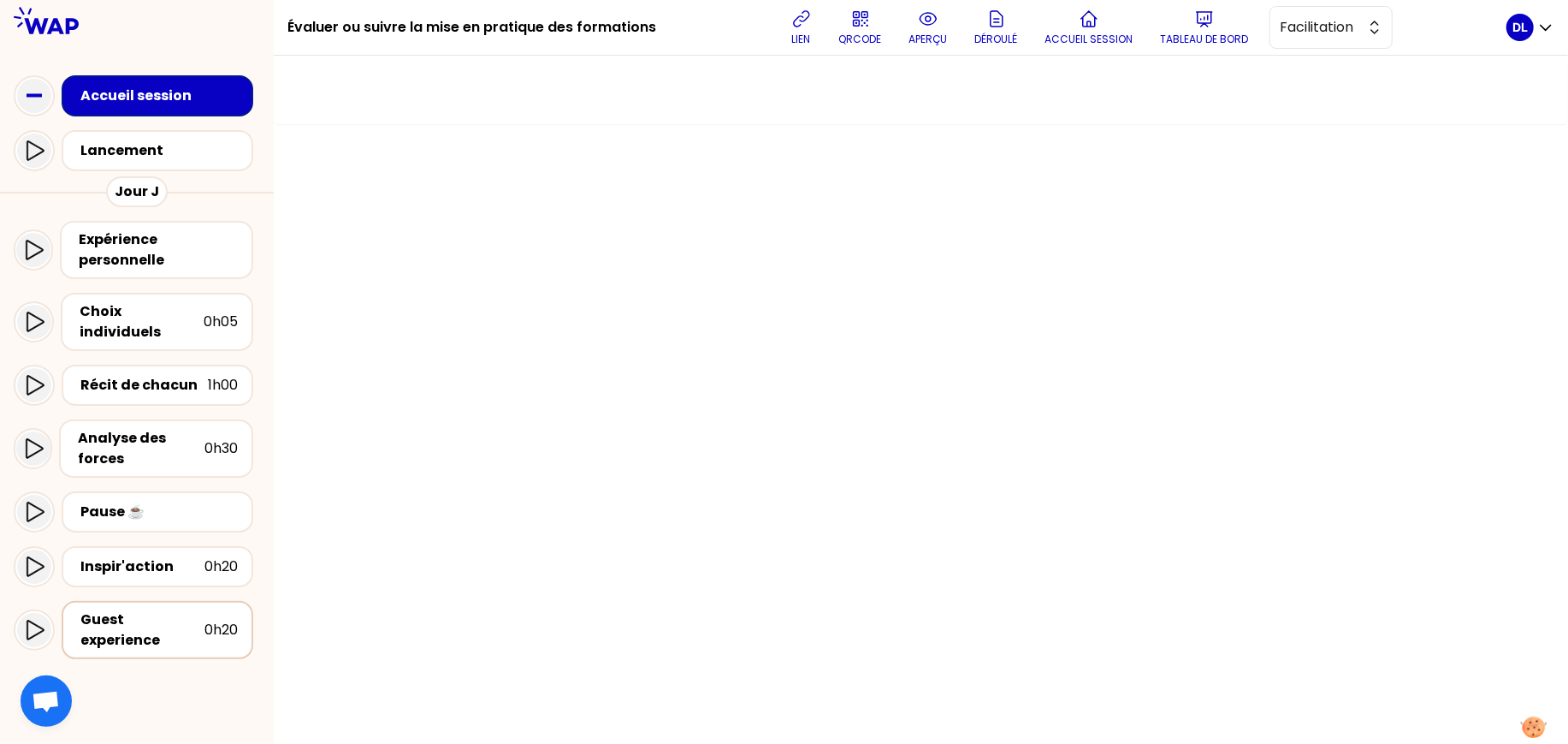
scroll to position [178, 0]
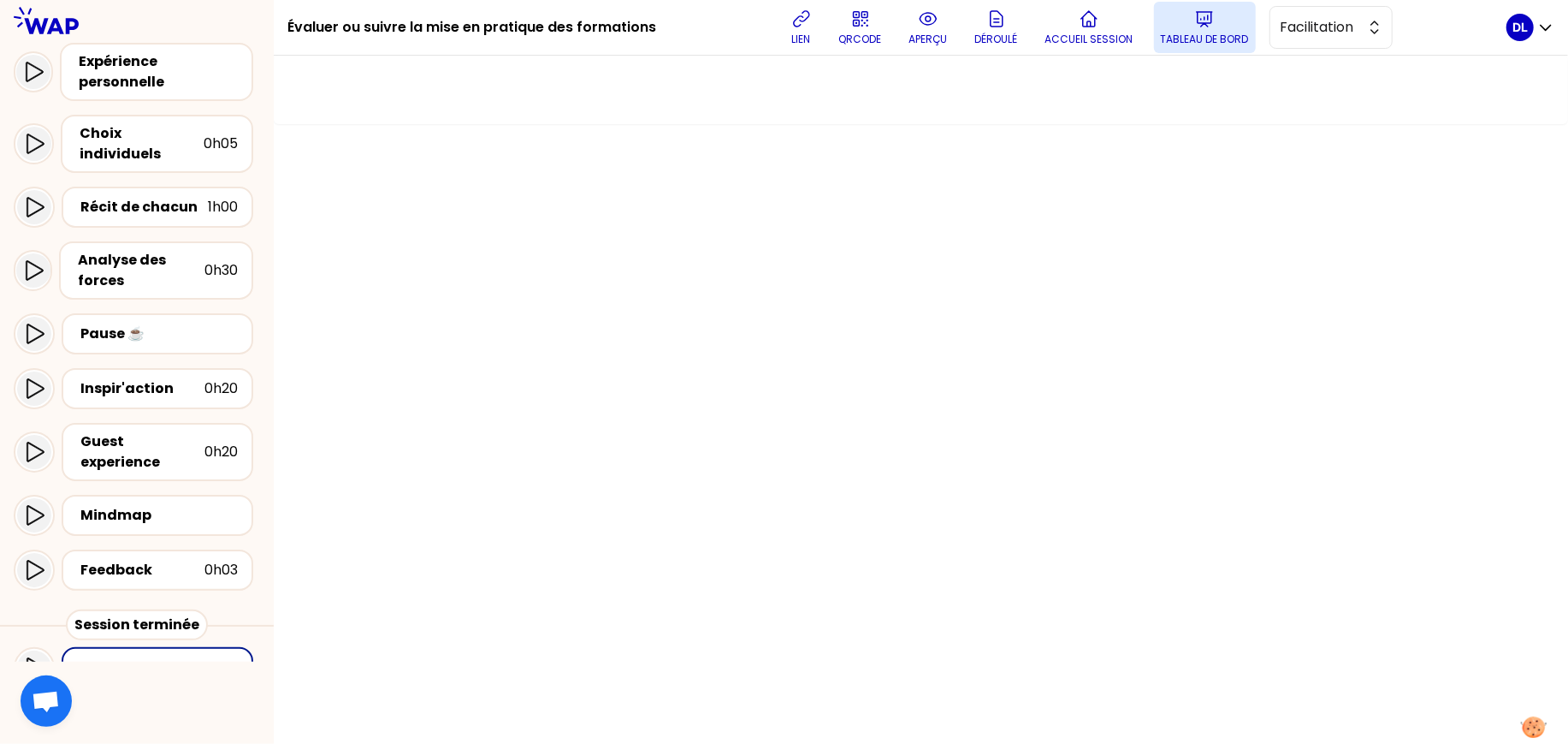
click at [1180, 33] on p "Tableau de bord" at bounding box center [1204, 39] width 88 height 14
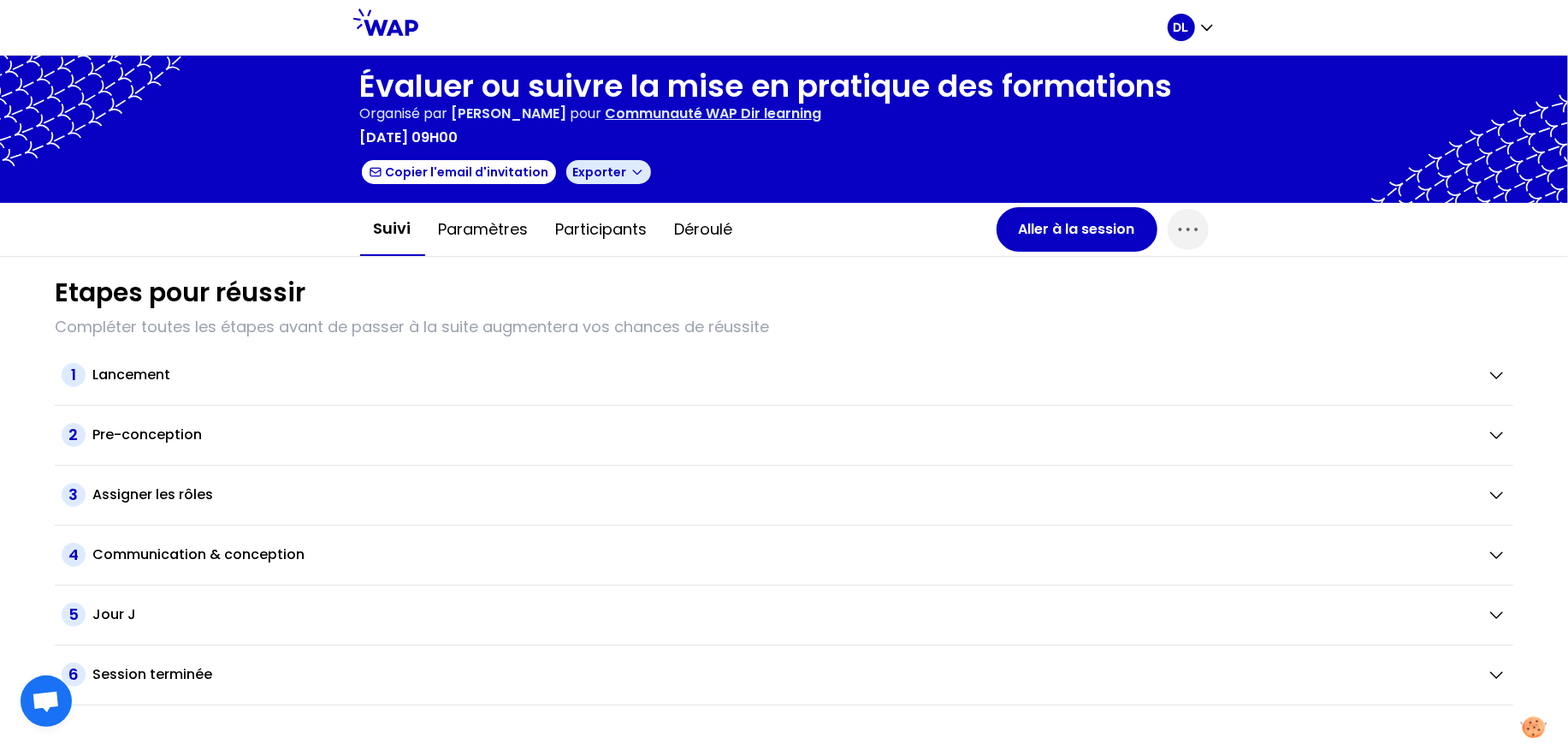
click at [630, 175] on icon "button" at bounding box center [637, 172] width 14 height 14
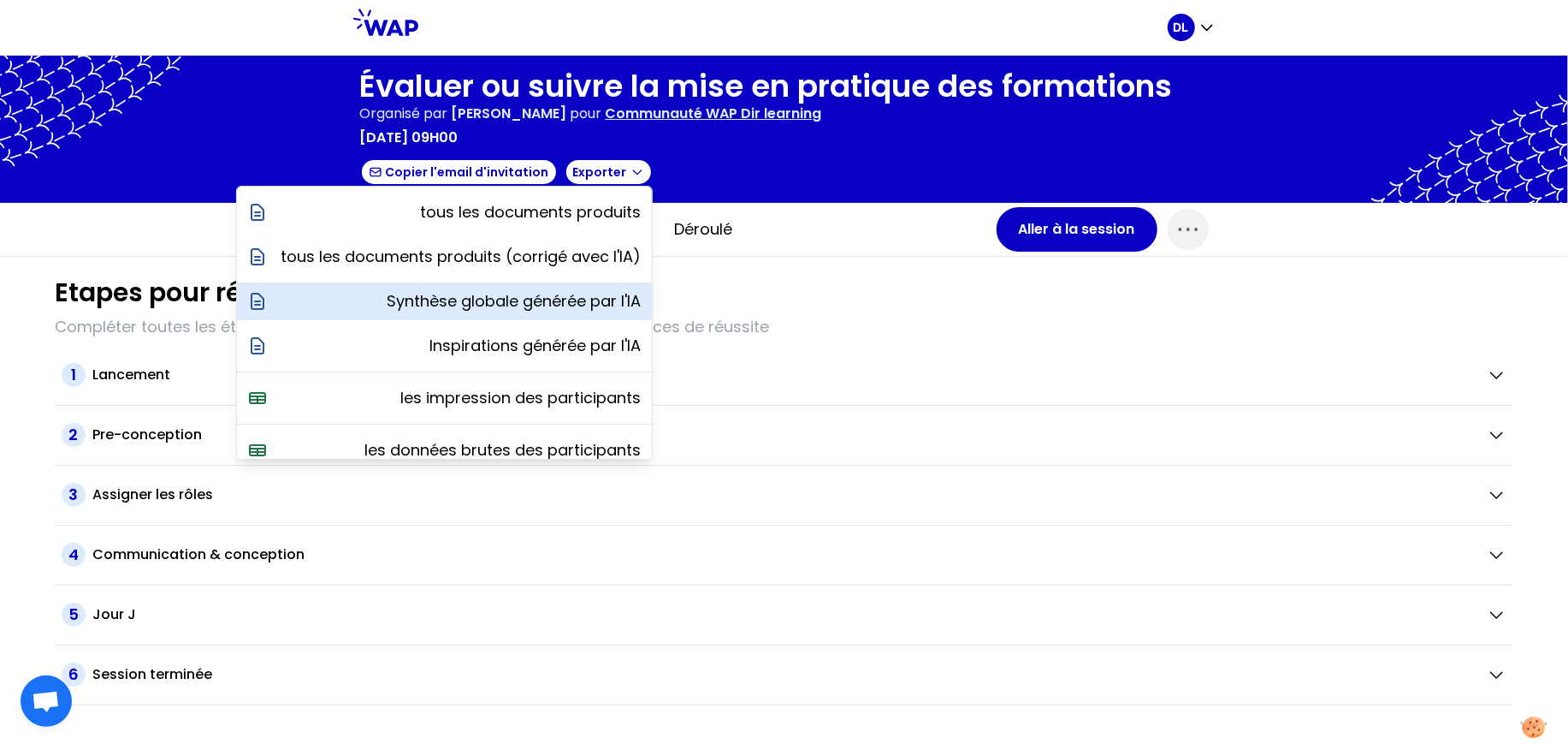
click at [535, 307] on p "Synthèse globale générée par l'IA" at bounding box center [515, 301] width 254 height 24
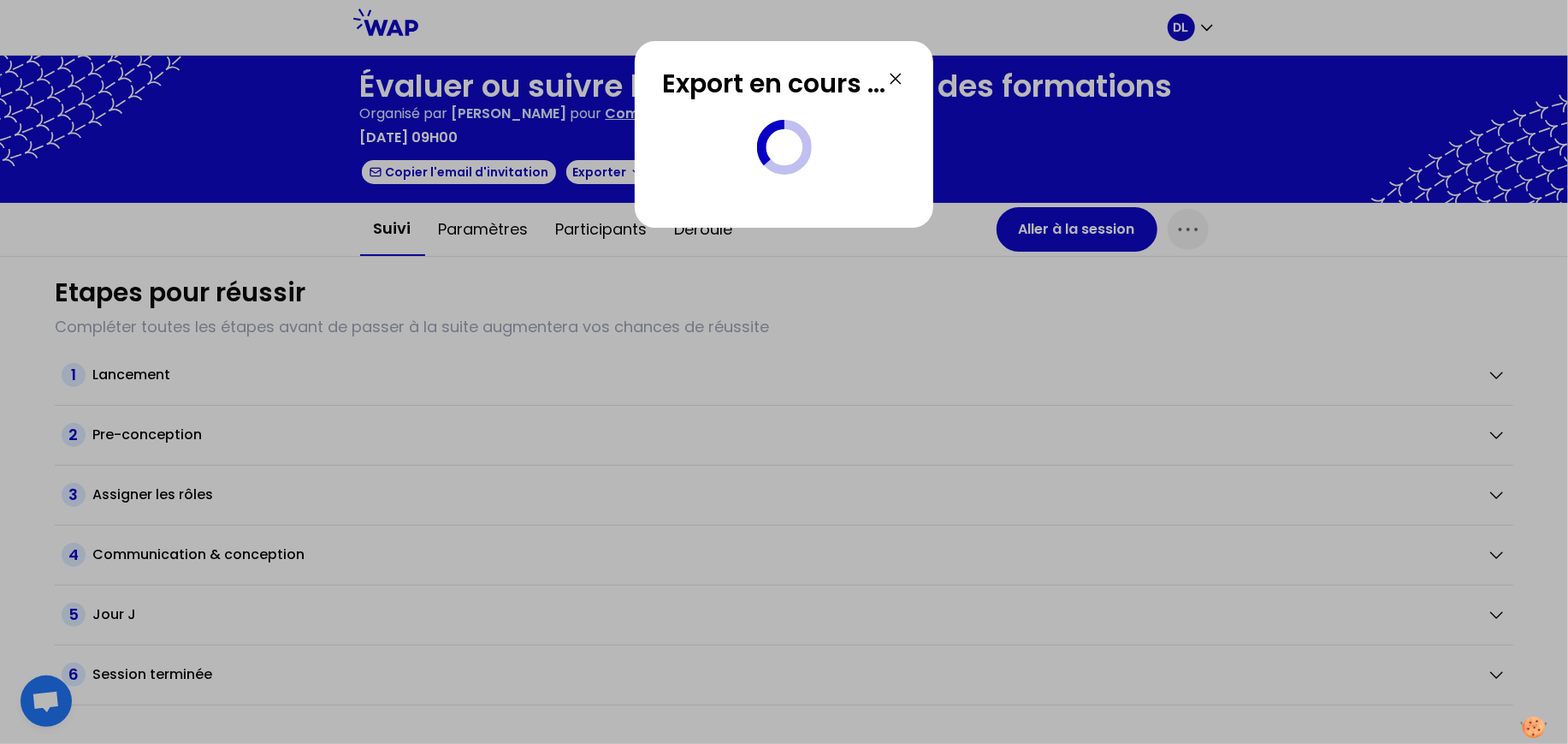
click at [902, 78] on icon at bounding box center [896, 79] width 21 height 21
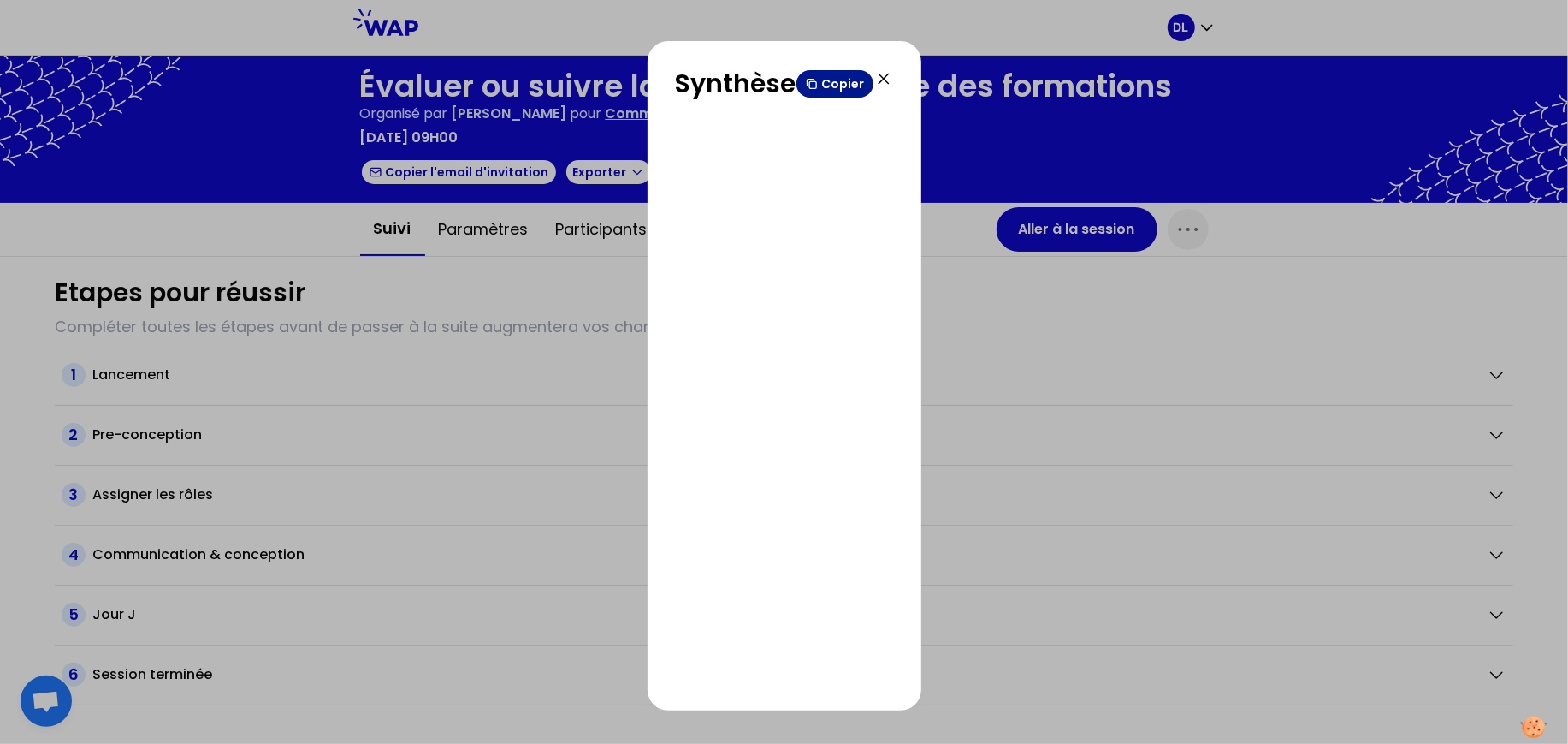
click at [848, 88] on button "Copier" at bounding box center [835, 84] width 77 height 27
click at [891, 73] on div "Synthèse Copier" at bounding box center [784, 376] width 274 height 669
click at [884, 82] on icon at bounding box center [884, 79] width 21 height 21
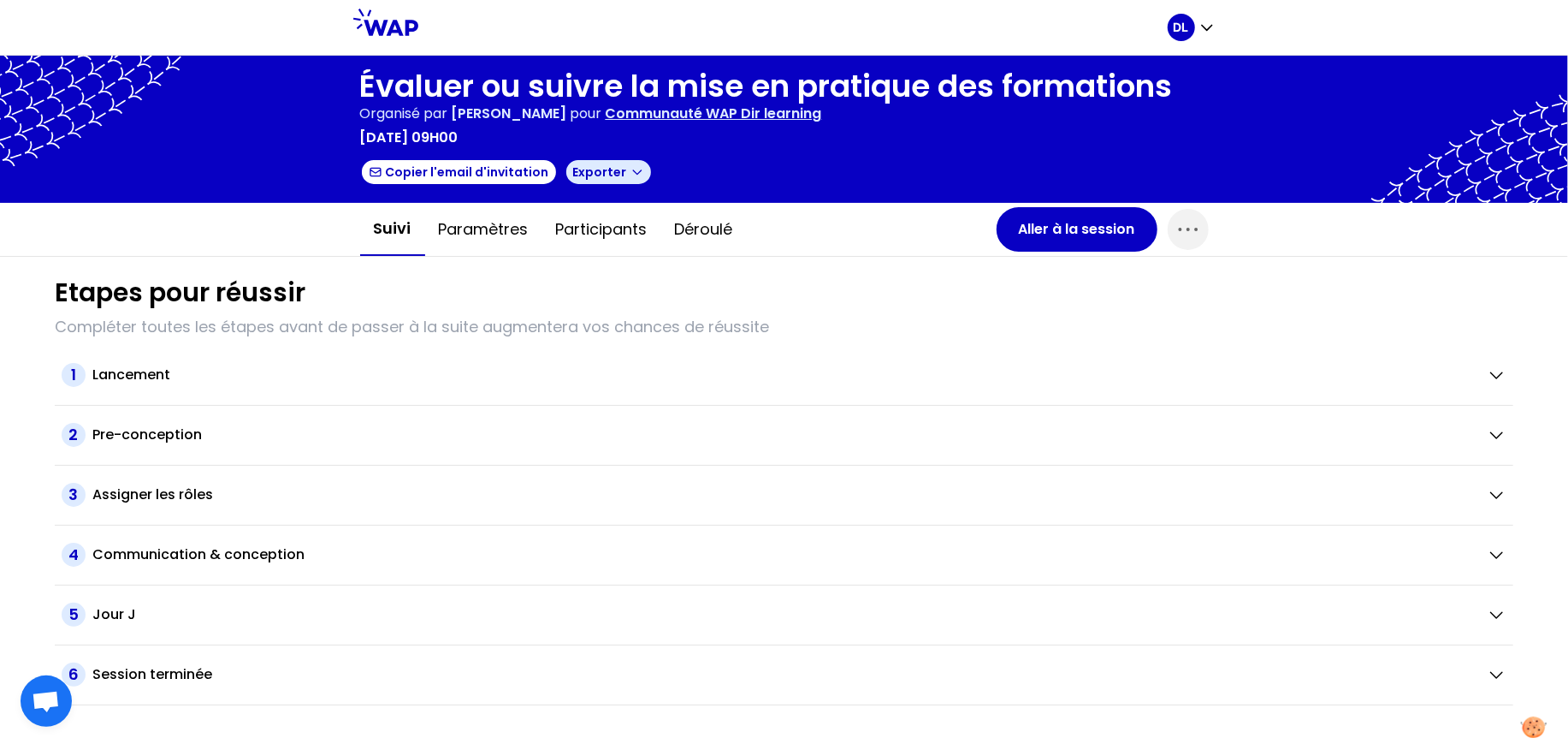
click at [630, 171] on icon "button" at bounding box center [637, 172] width 14 height 14
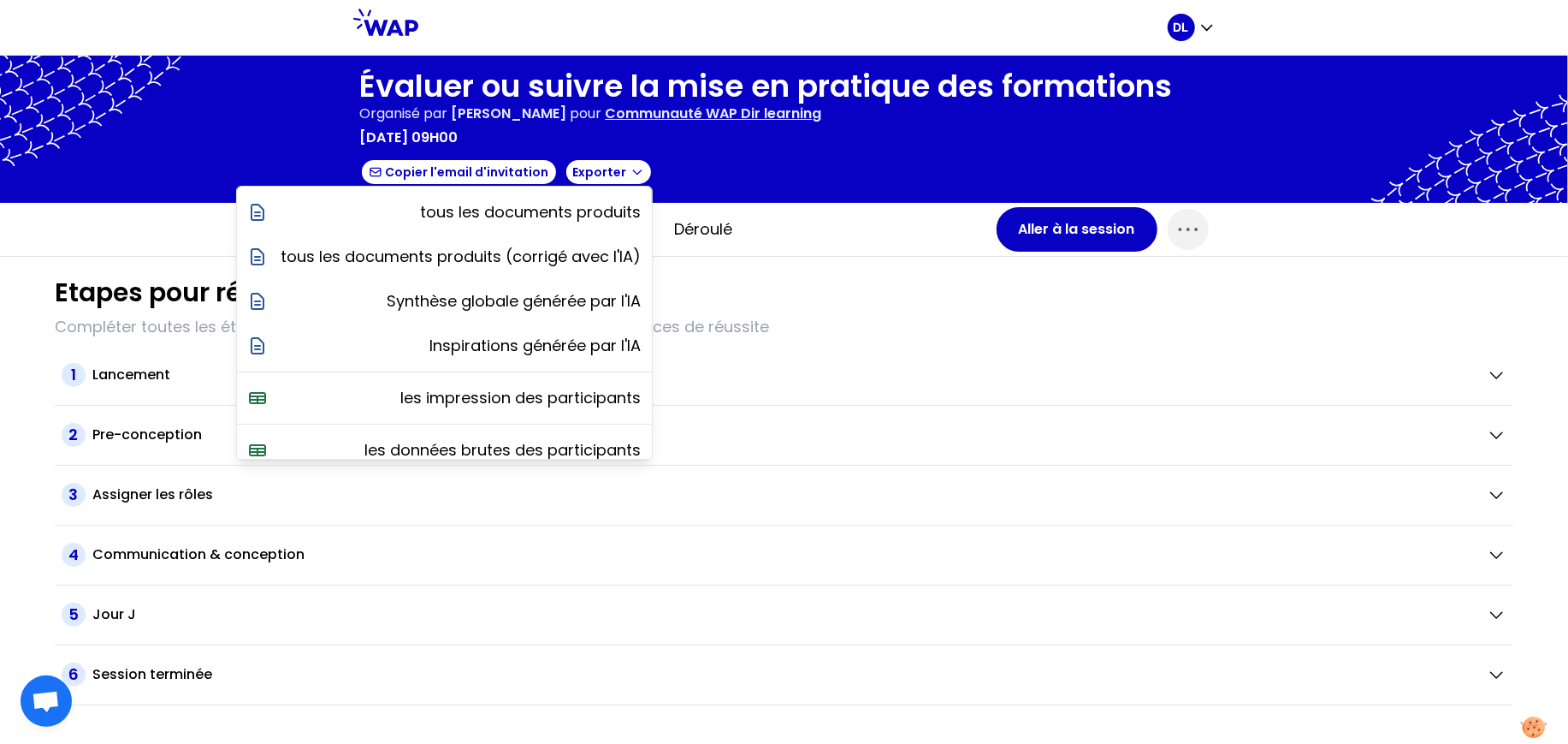
click at [967, 225] on div "Suivi Paramètres Participants Déroulé" at bounding box center [678, 229] width 636 height 53
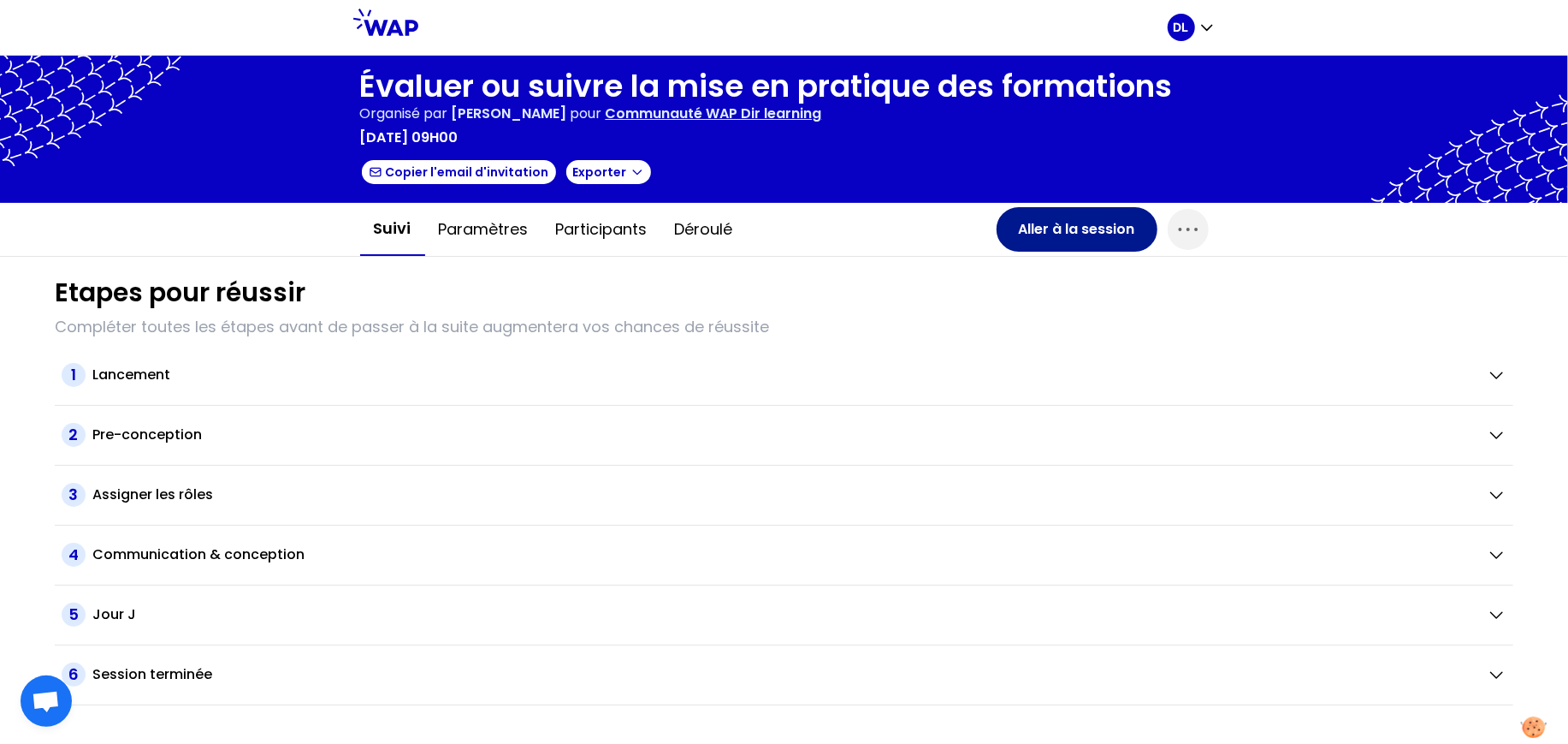
click at [1062, 231] on button "Aller à la session" at bounding box center [1076, 229] width 160 height 45
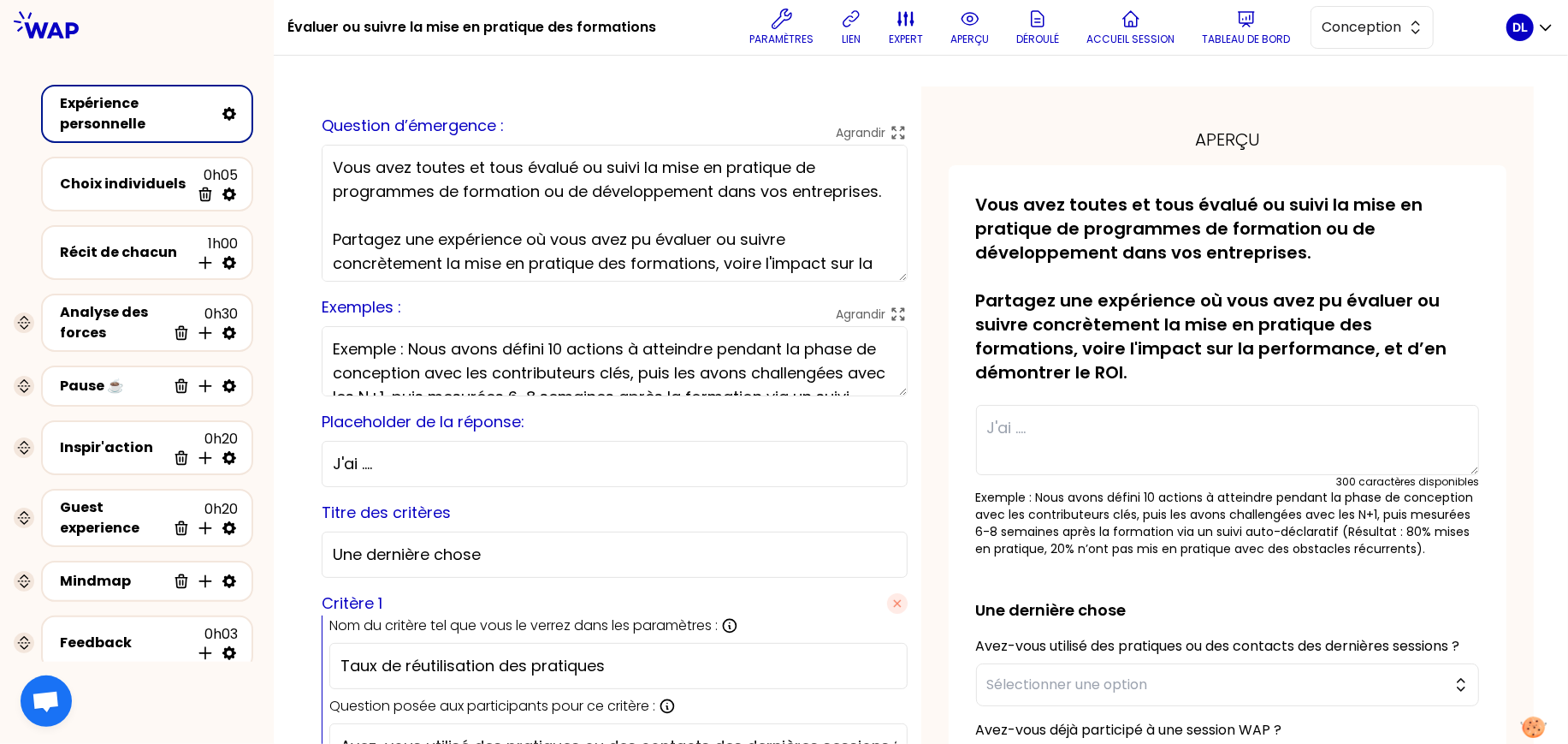
scroll to position [52, 0]
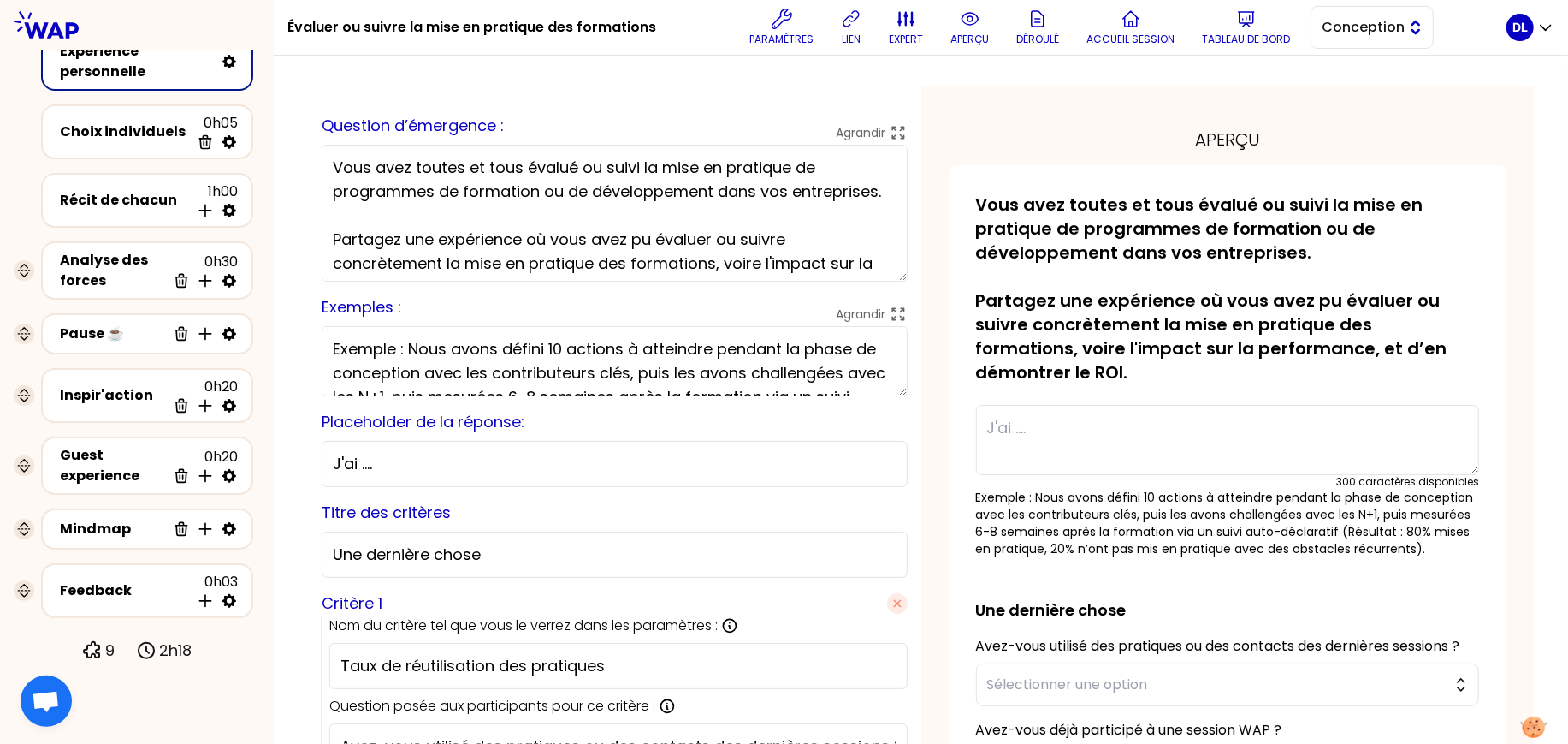
click at [1346, 27] on span "Conception" at bounding box center [1360, 27] width 77 height 21
click at [1363, 103] on span "Facilitation" at bounding box center [1383, 98] width 74 height 21
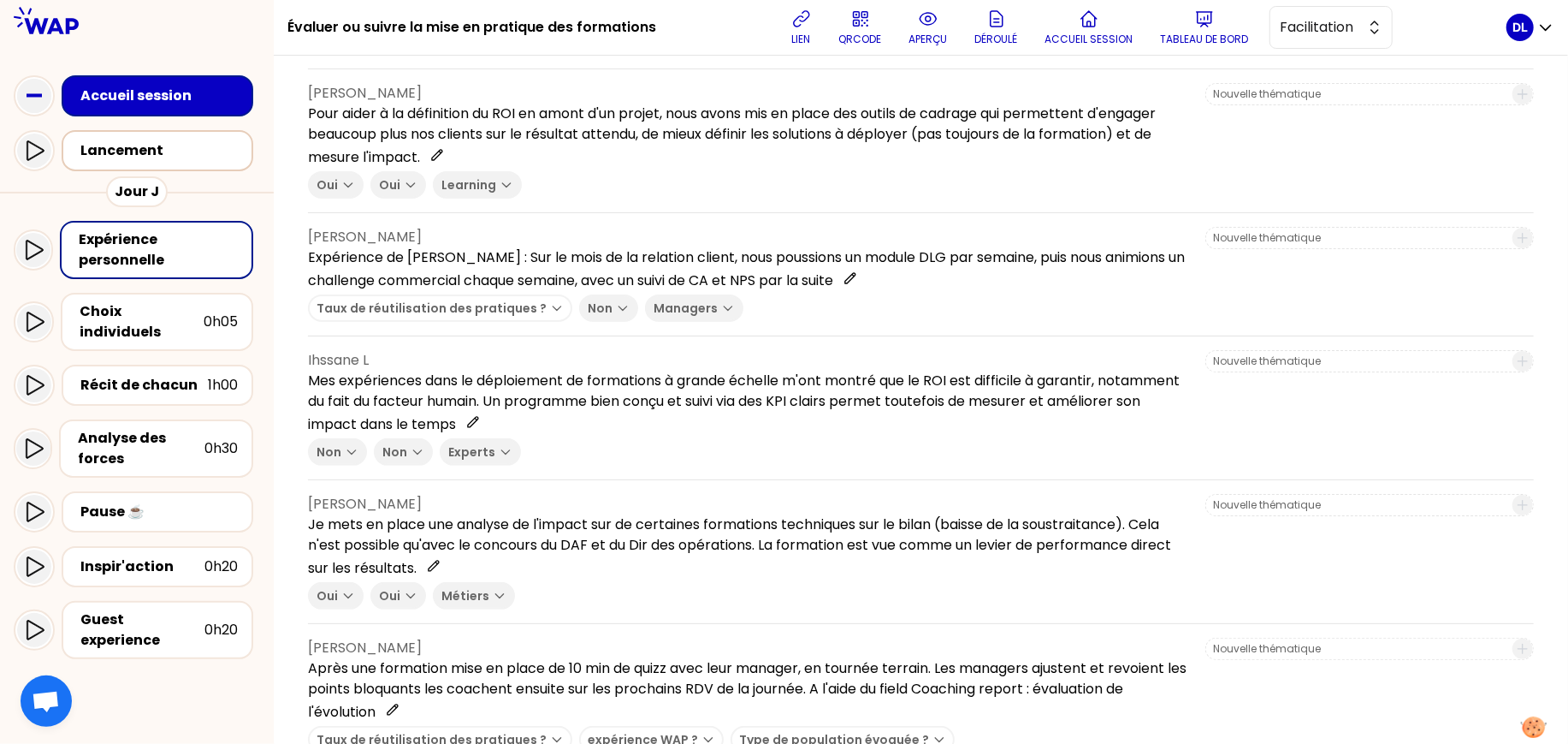
click at [105, 151] on div "Lancement" at bounding box center [162, 151] width 164 height 21
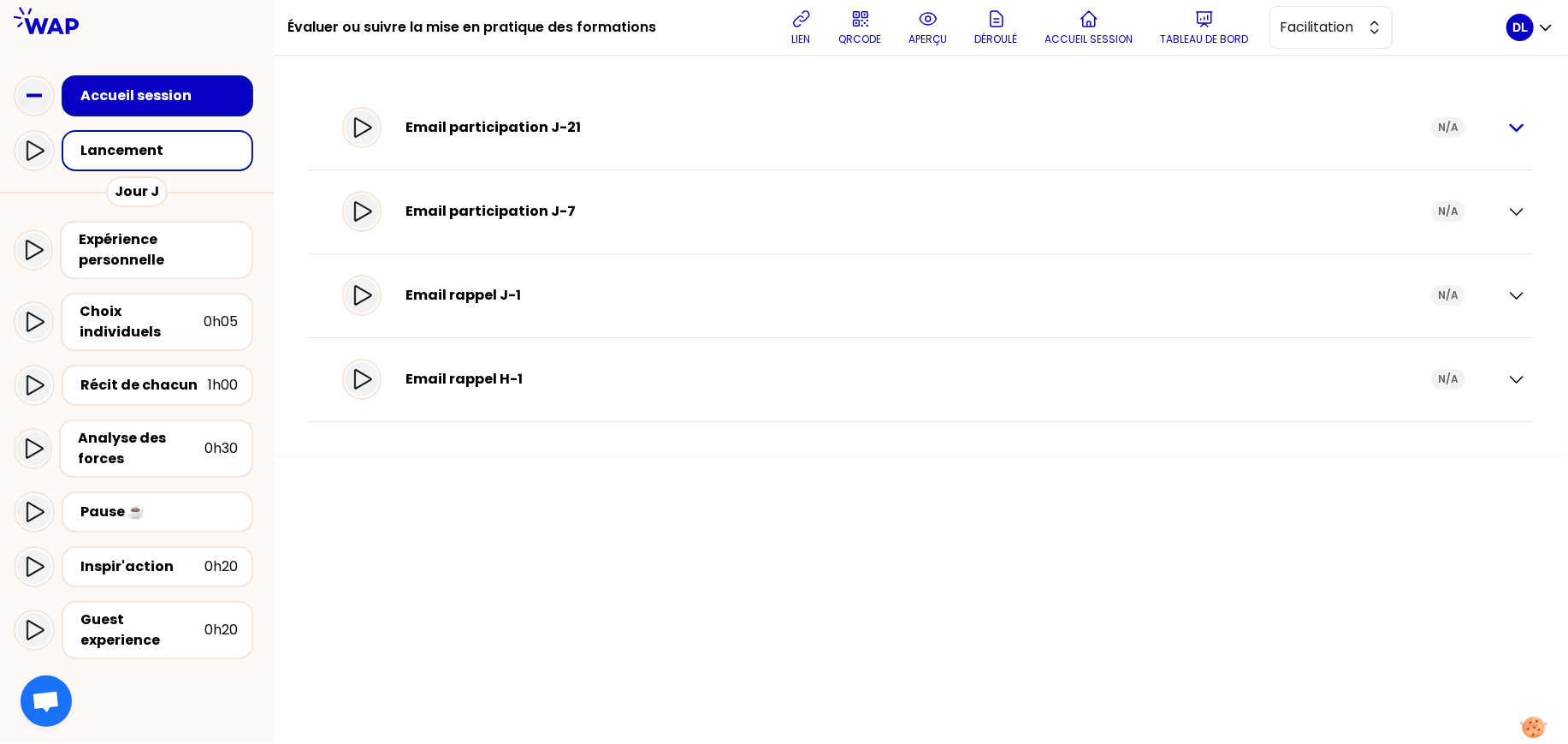
click at [1518, 123] on icon "button" at bounding box center [1517, 128] width 21 height 21
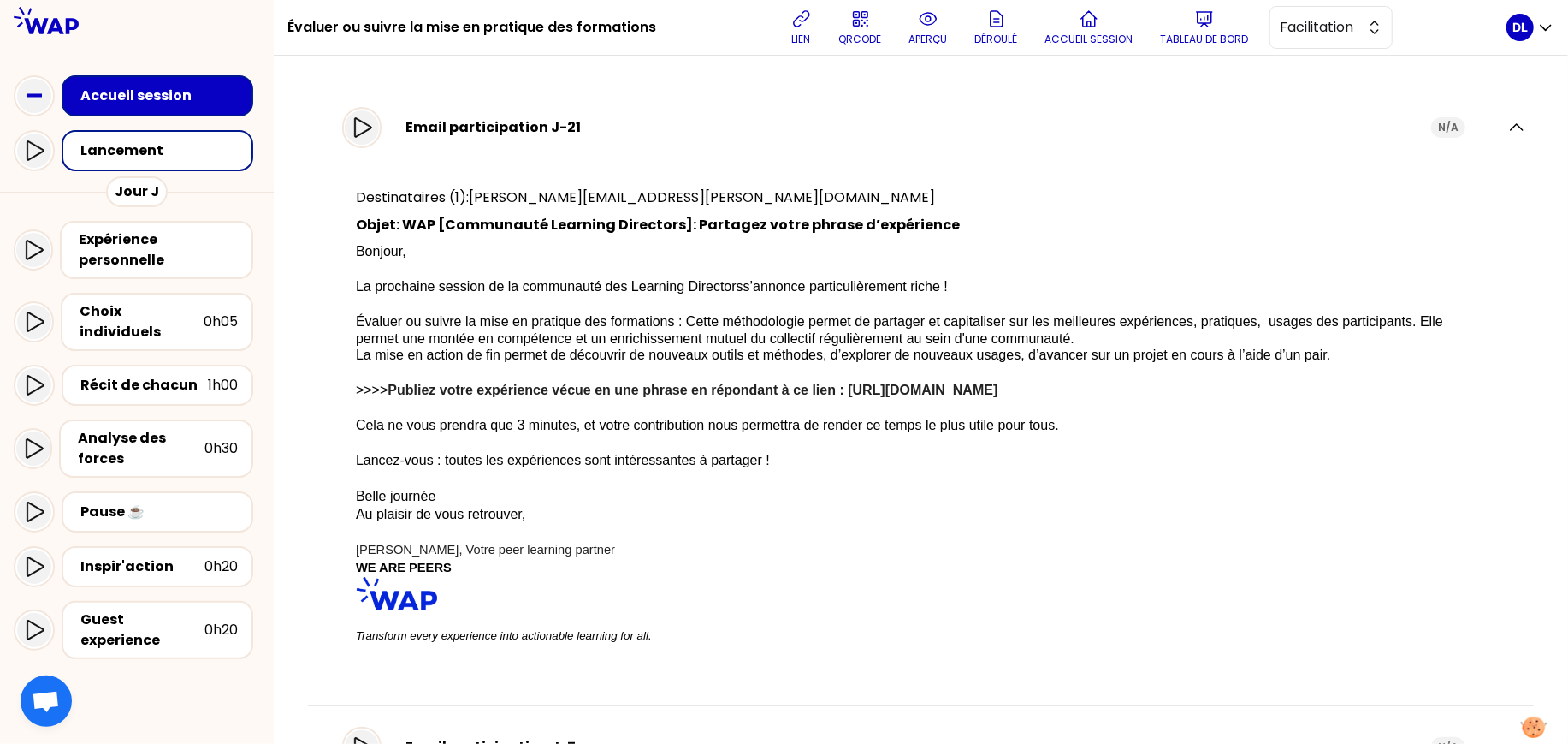
scroll to position [178, 0]
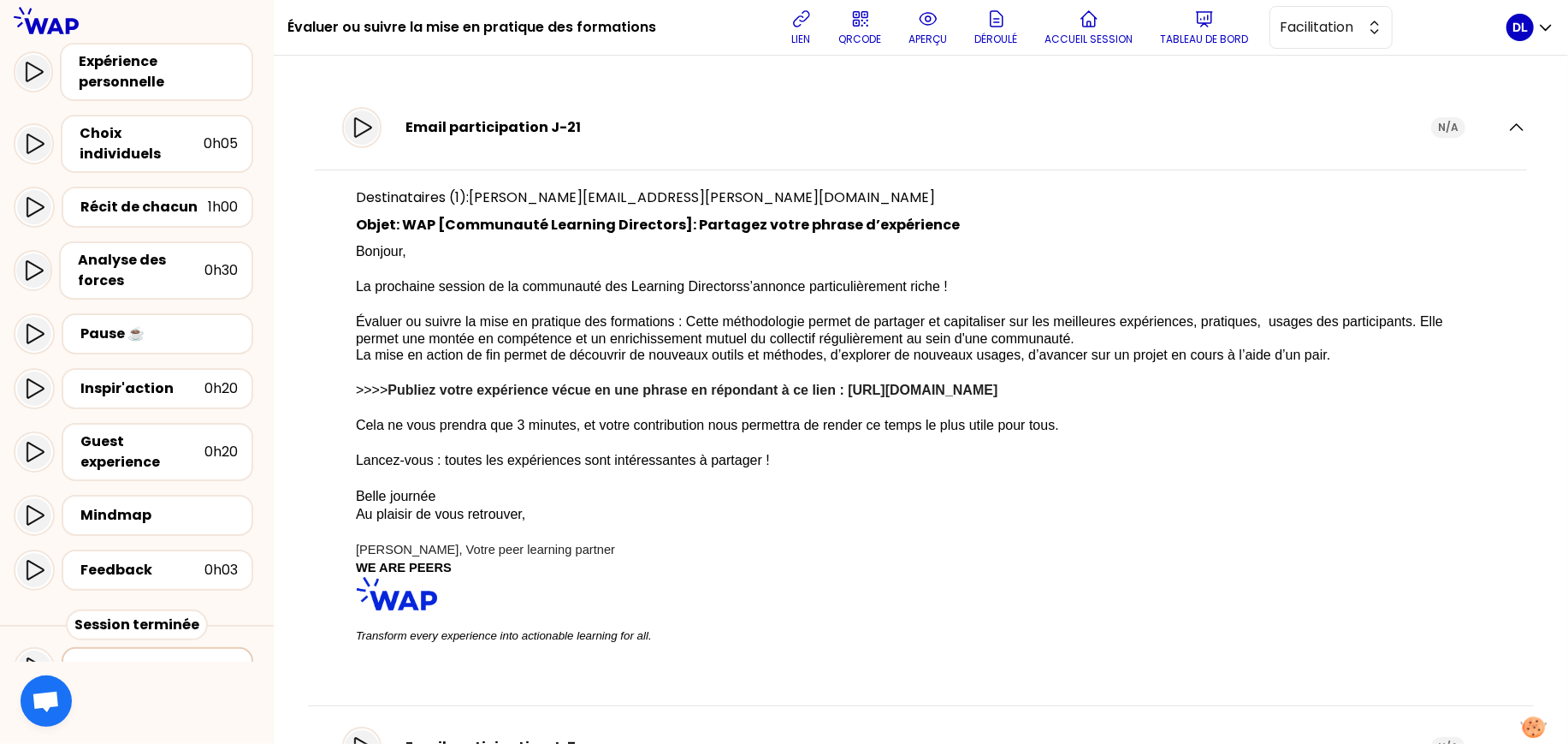
click at [155, 657] on div "Tableau de bord" at bounding box center [162, 668] width 164 height 21
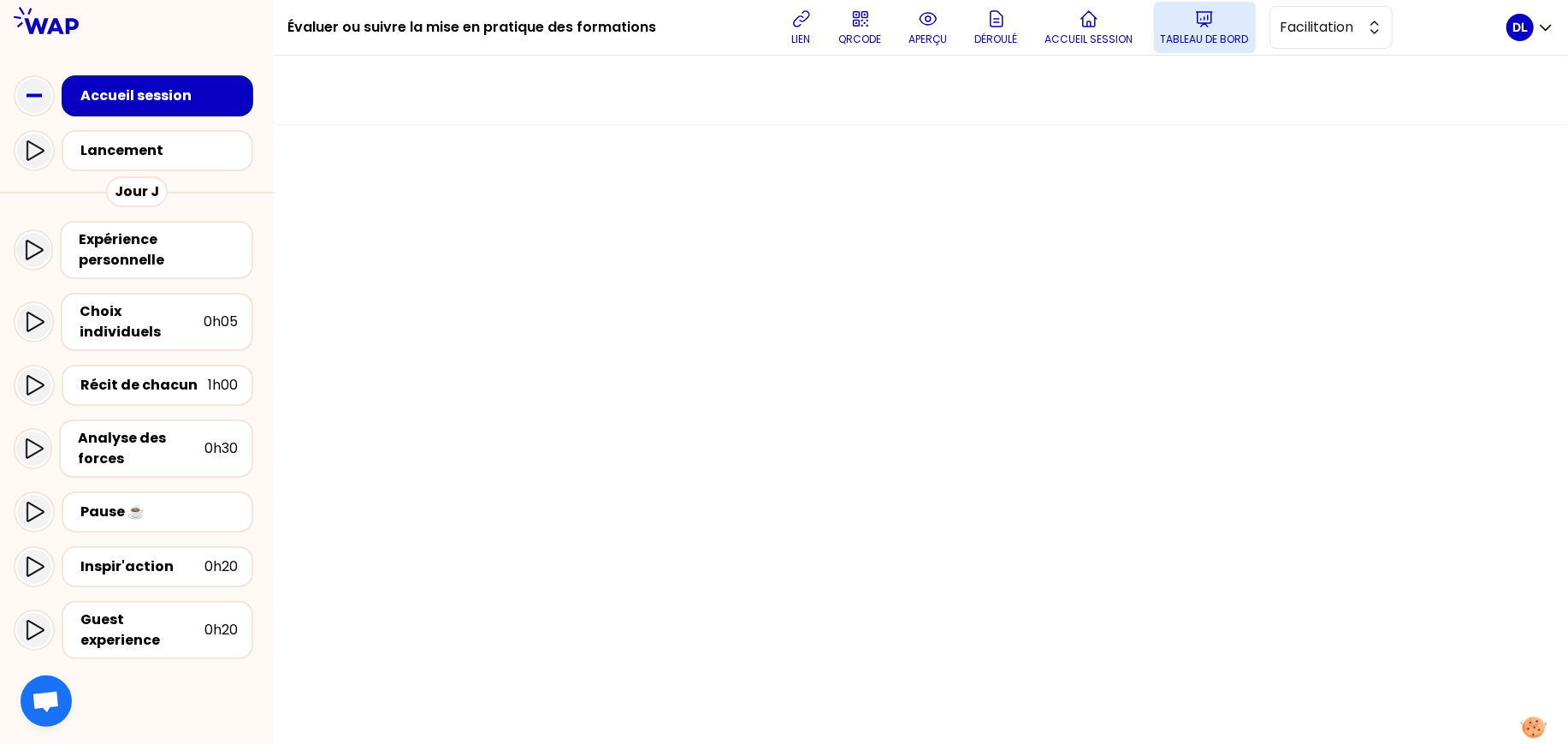
click at [1194, 15] on icon at bounding box center [1204, 19] width 21 height 21
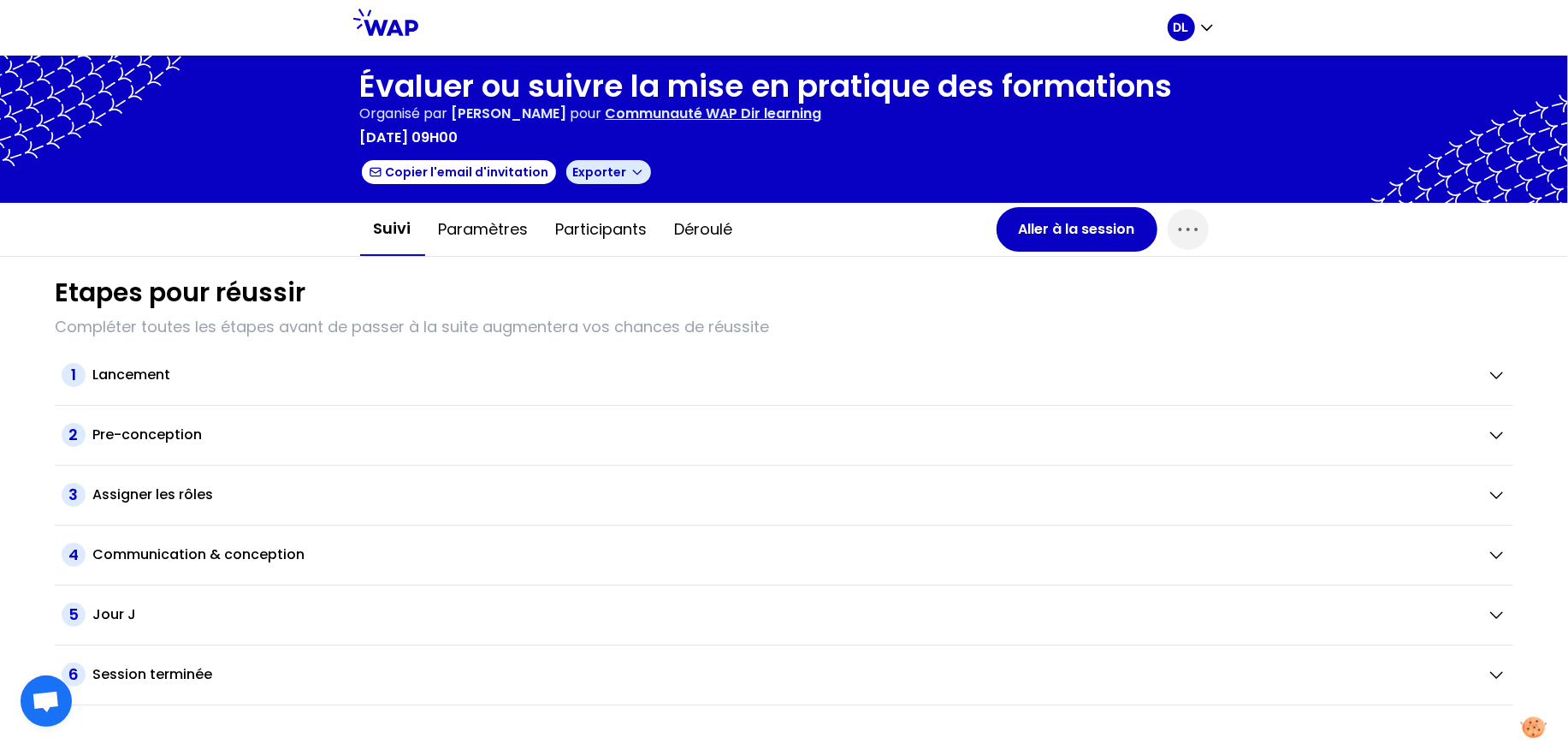
click at [633, 172] on icon "button" at bounding box center [636, 172] width 8 height 4
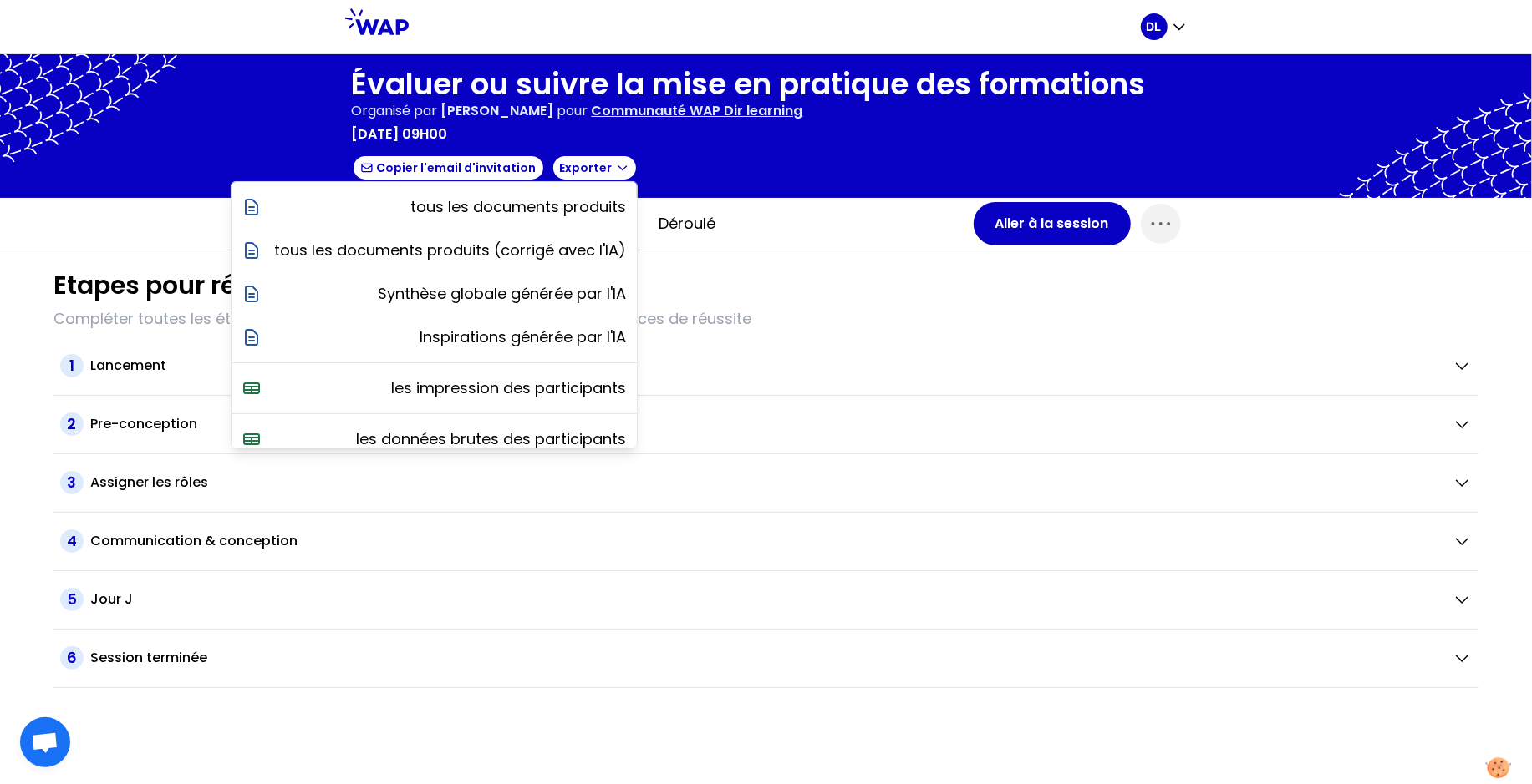
click at [722, 171] on div "Copier l'email d'invitation Exporter tous les documents produits tous les docum…" at bounding box center [748, 168] width 794 height 27
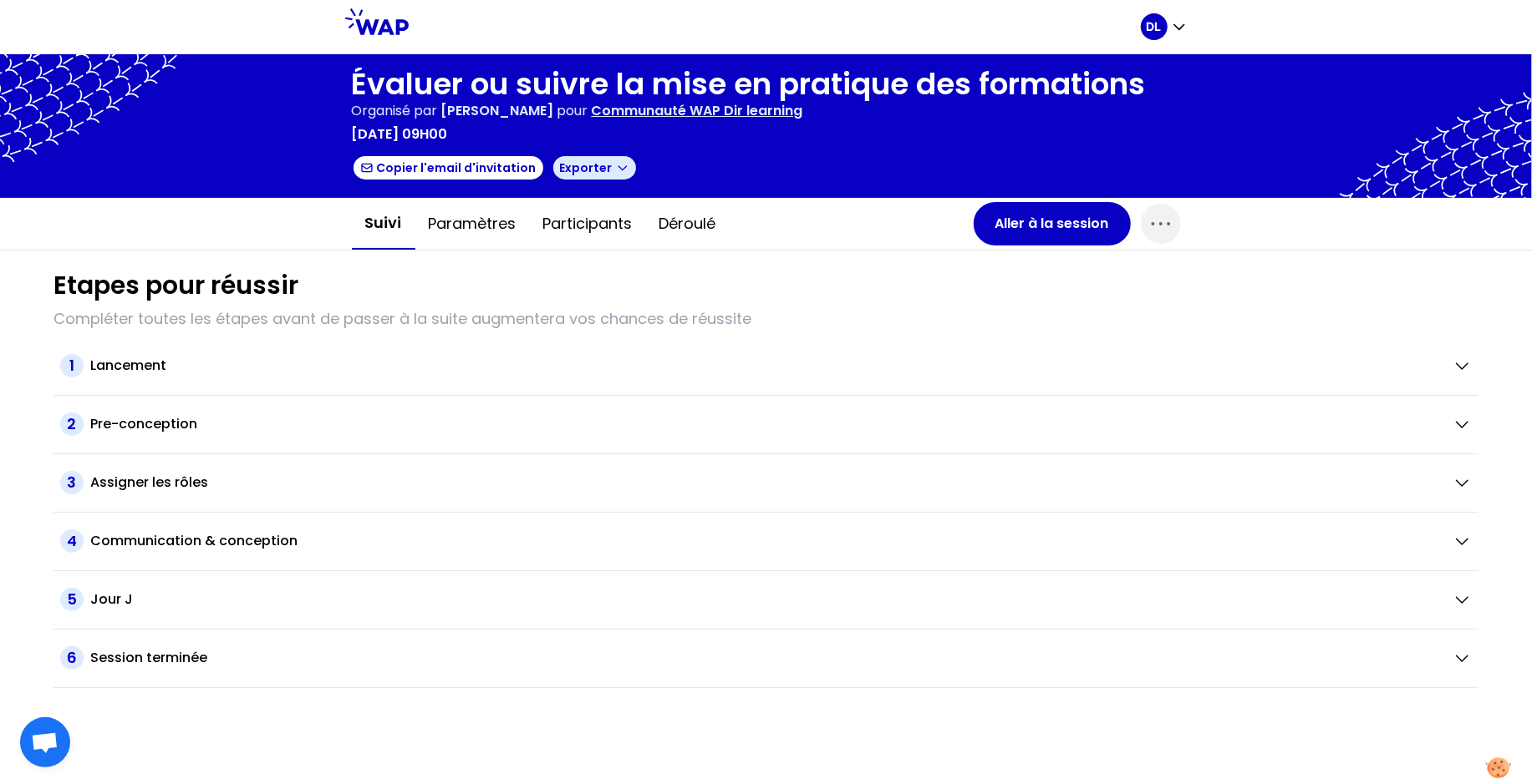
click at [616, 170] on icon "button" at bounding box center [623, 168] width 13 height 13
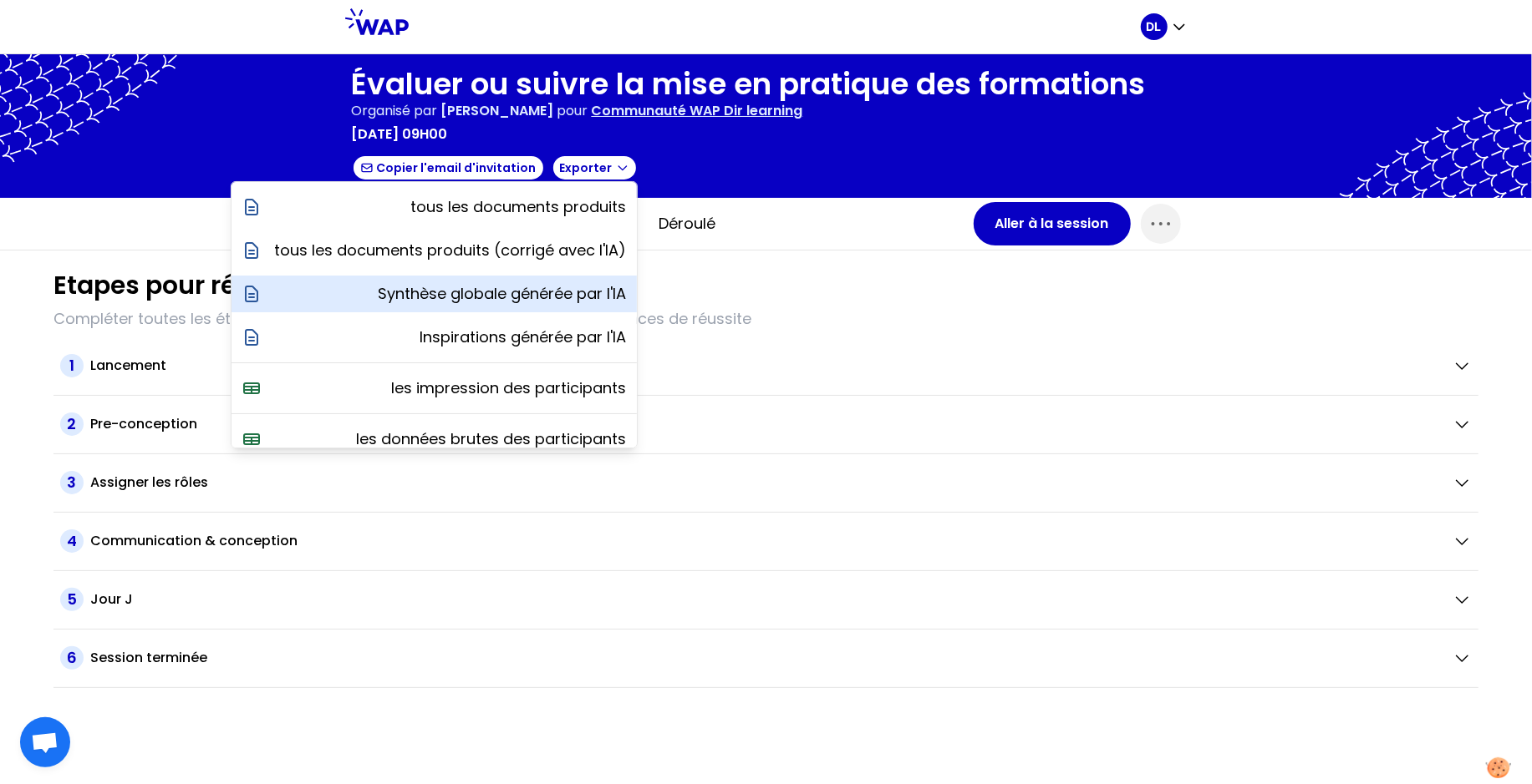
click at [550, 292] on p "Synthèse globale générée par l'IA" at bounding box center [503, 294] width 248 height 23
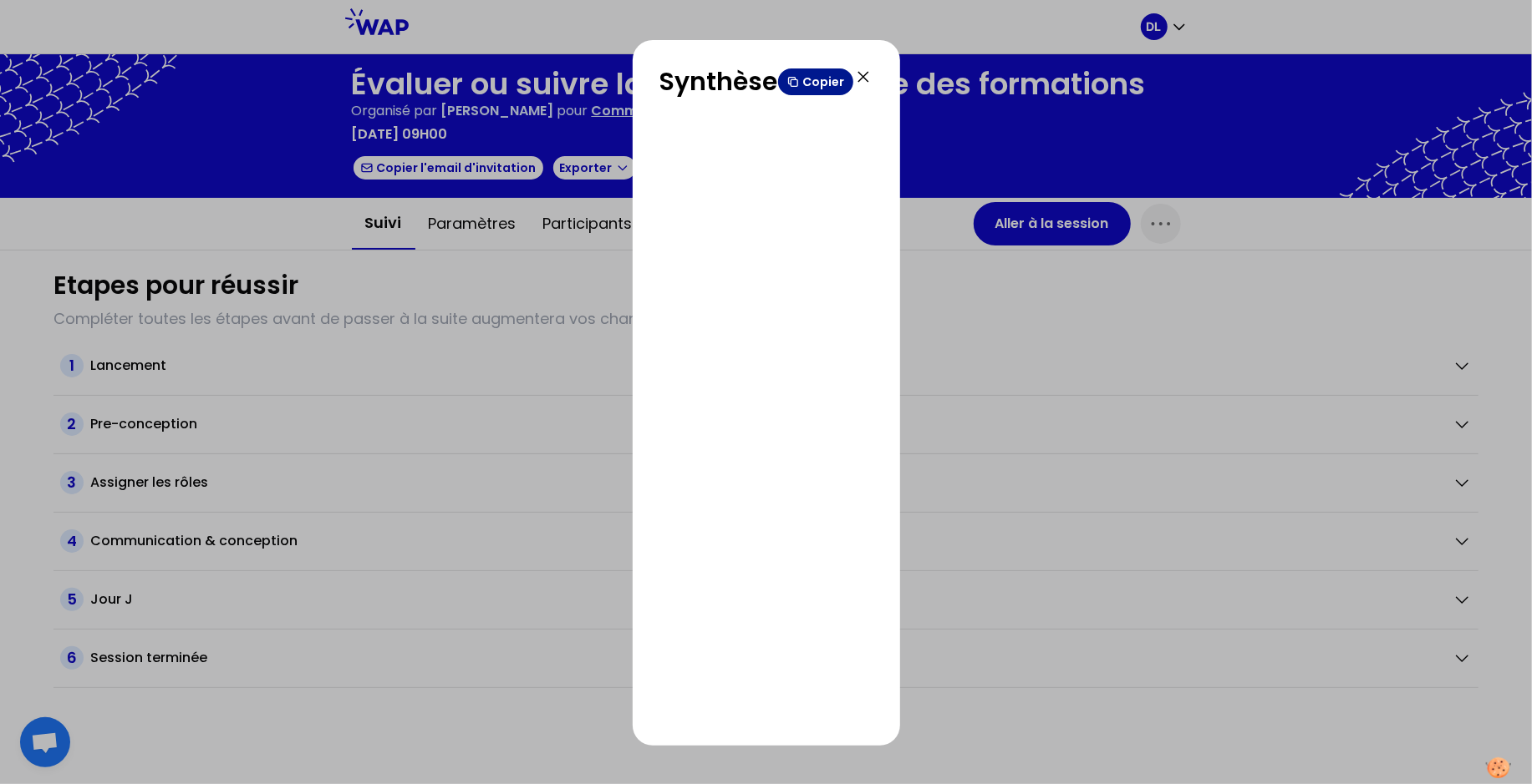
click at [801, 85] on button "Copier" at bounding box center [815, 82] width 75 height 27
click at [862, 75] on icon at bounding box center [863, 77] width 10 height 10
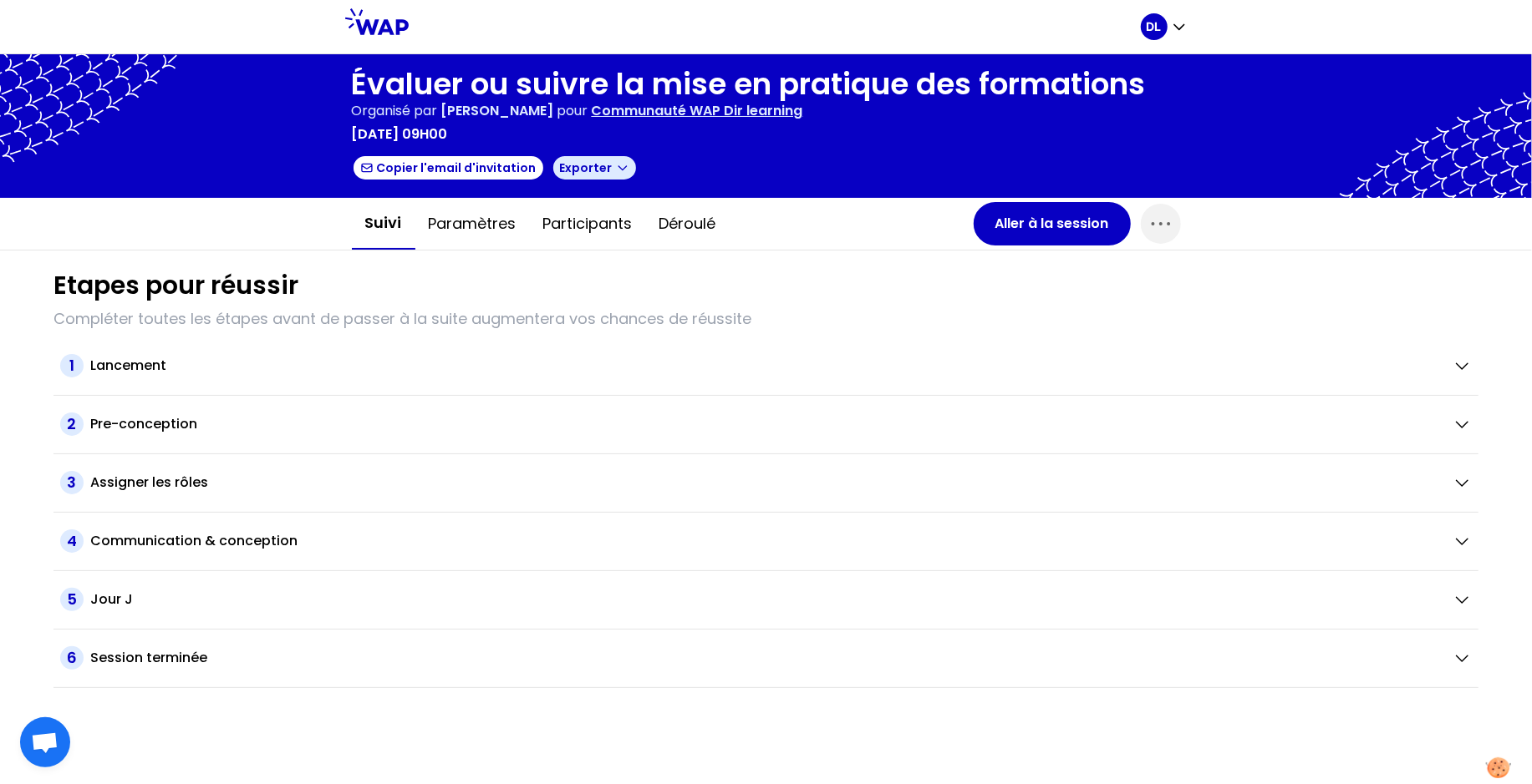
click at [616, 171] on icon "button" at bounding box center [623, 168] width 13 height 13
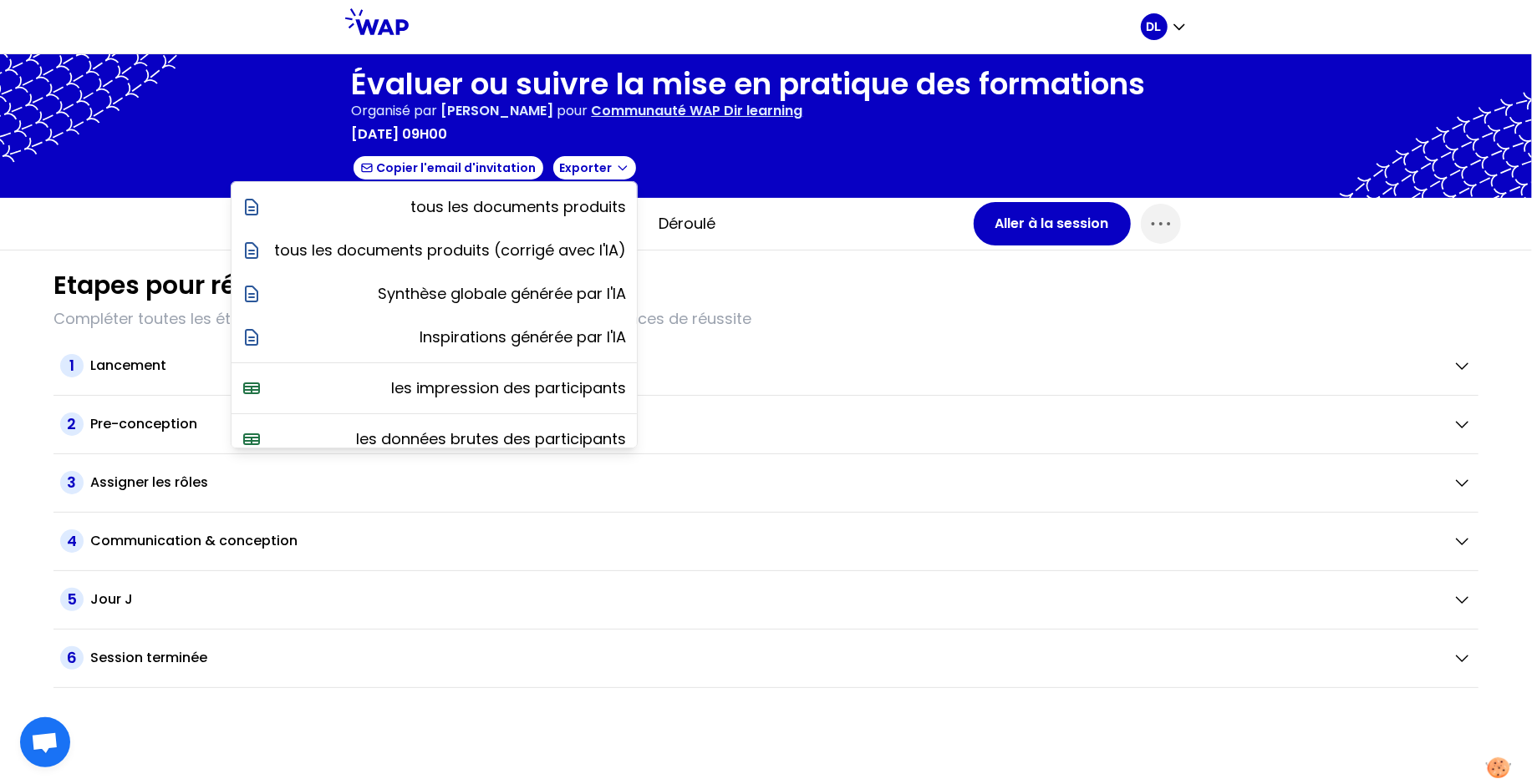
click at [727, 180] on div "Évaluer ou suivre la mise en pratique des formations Organisé par [PERSON_NAME]…" at bounding box center [748, 126] width 794 height 117
